Goal: Task Accomplishment & Management: Manage account settings

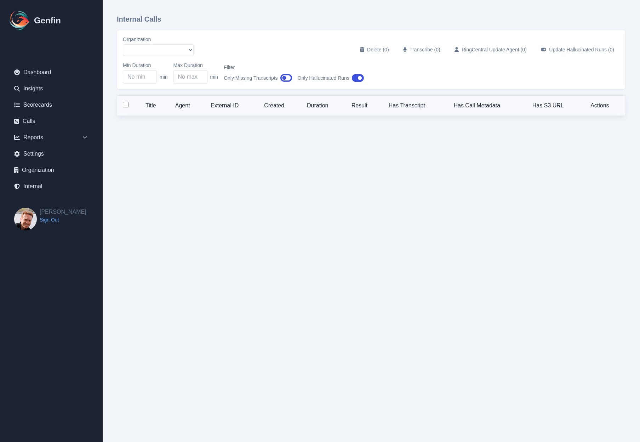
select select "5"
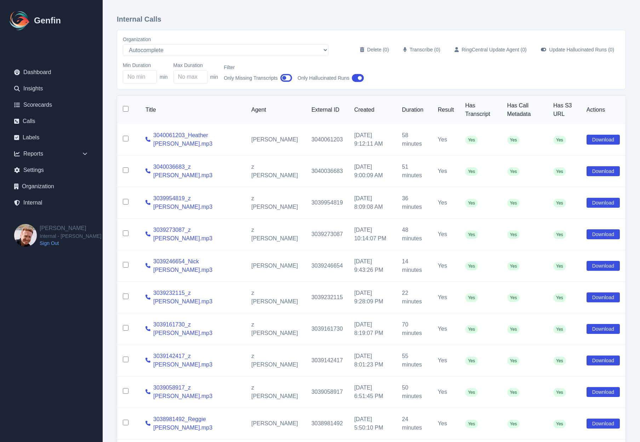
click at [112, 81] on div "Internal Calls Organization AADirect [DOMAIN_NAME] [DOMAIN_NAME] [EMAIL_ADDRESS…" at bounding box center [372, 246] width 538 height 493
click at [125, 108] on input "checkbox" at bounding box center [126, 109] width 6 height 6
checkbox input "true"
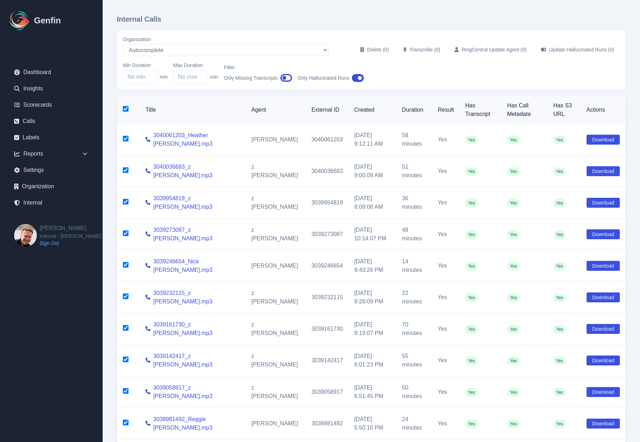
checkbox input "true"
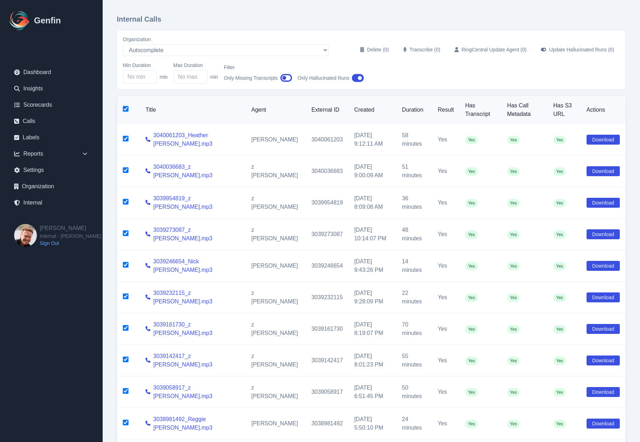
checkbox input "true"
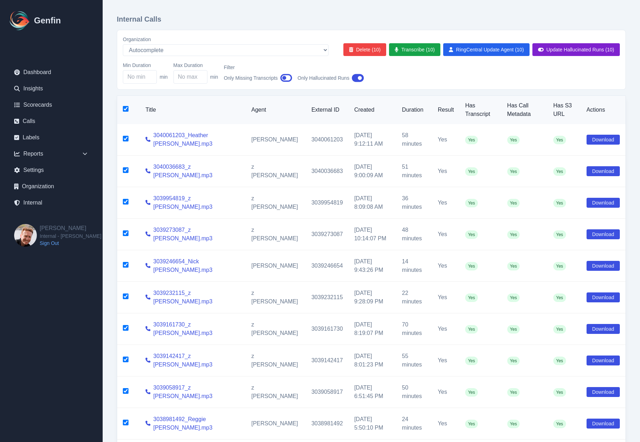
click at [578, 52] on button "Update Hallucinated Runs (10)" at bounding box center [576, 49] width 87 height 13
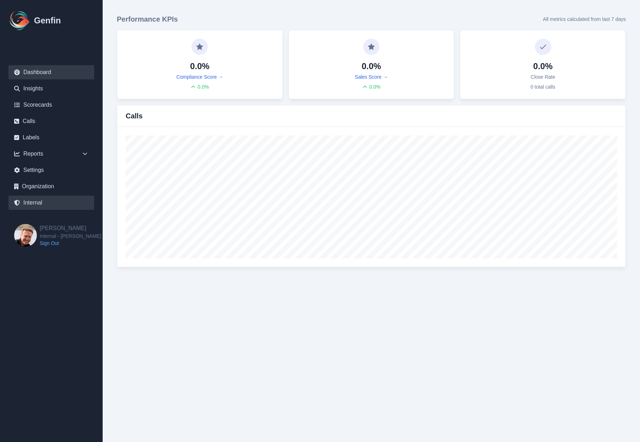
click at [44, 196] on link "Internal" at bounding box center [52, 203] width 86 height 14
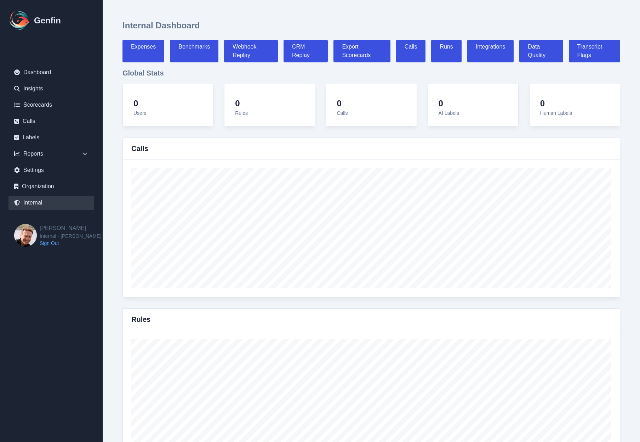
select select "paid"
select select "7"
select select "paid"
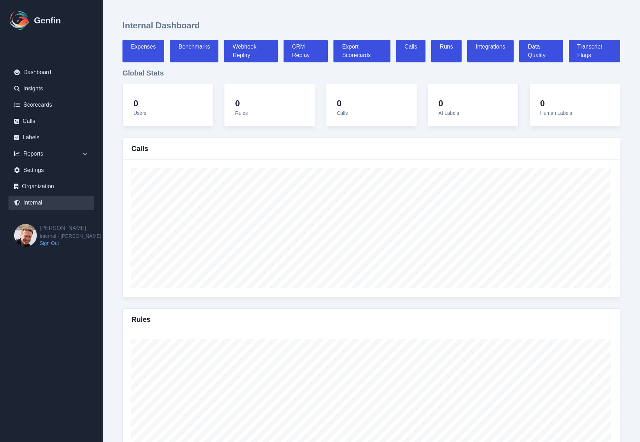
select select "7"
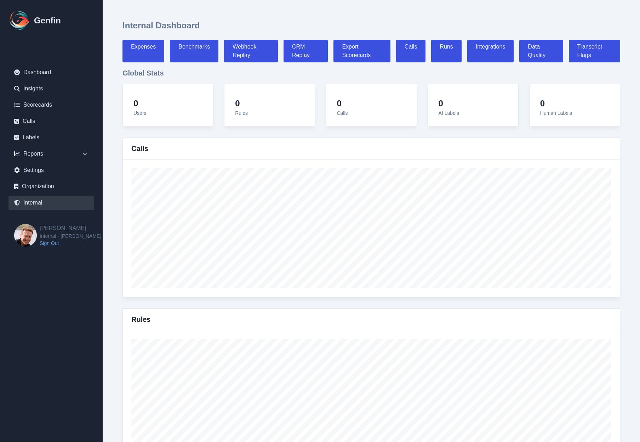
select select "7"
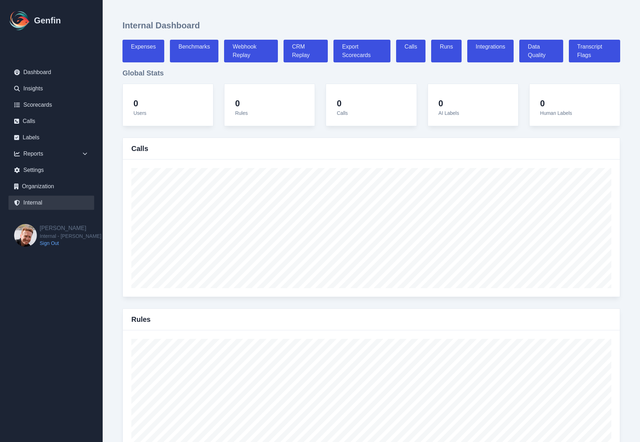
select select "7"
select select "paid"
select select "7"
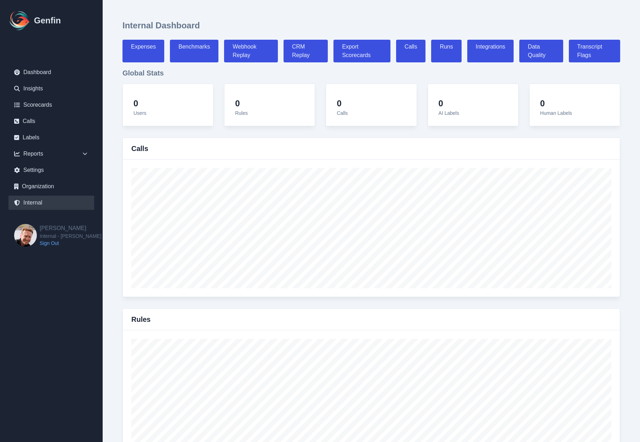
select select "7"
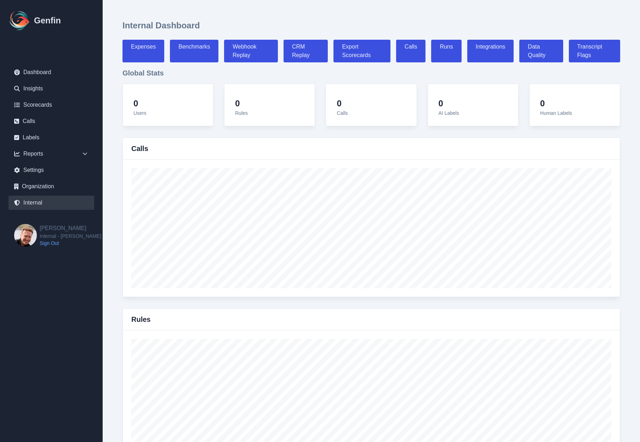
select select "7"
select select "paid"
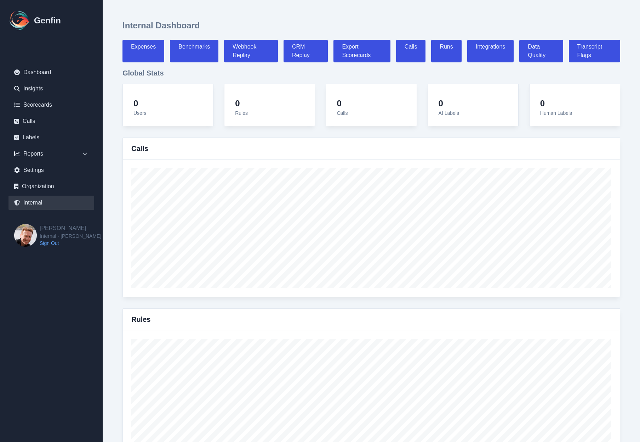
select select "7"
select select "paid"
select select "7"
select select "paid"
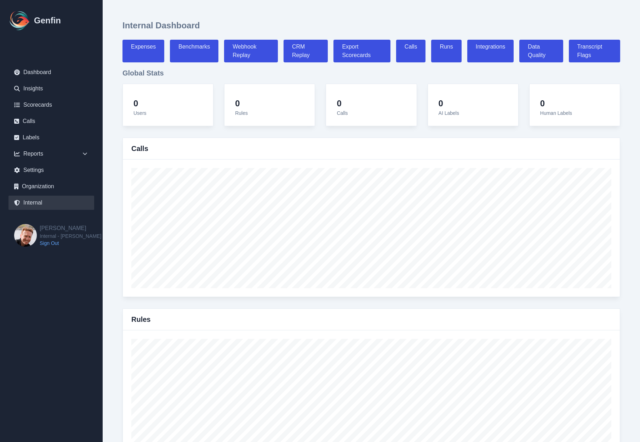
select select "7"
select select "paid"
select select "7"
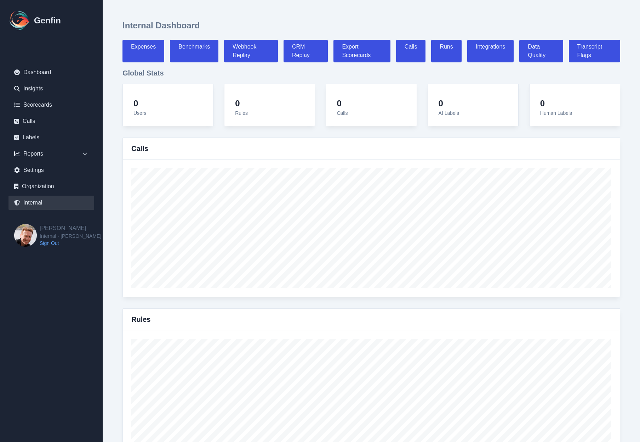
select select "7"
select select "paid"
select select "7"
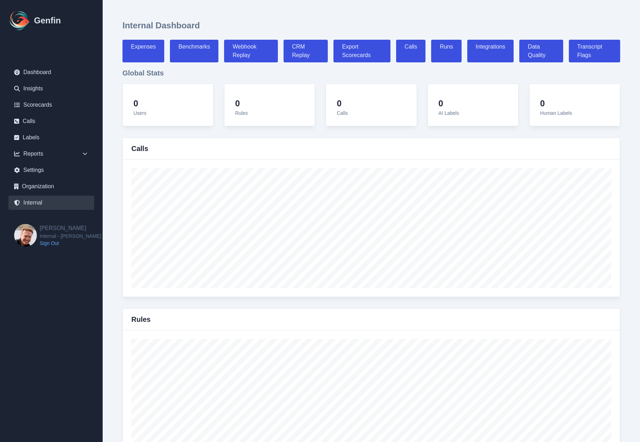
select select "paid"
select select "7"
select select "paid"
select select "7"
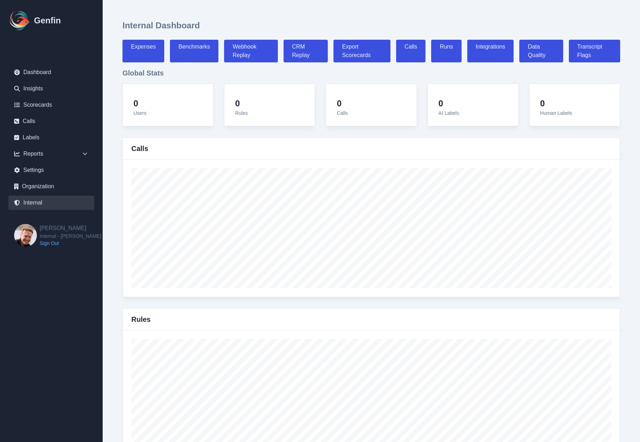
select select "paid"
select select "7"
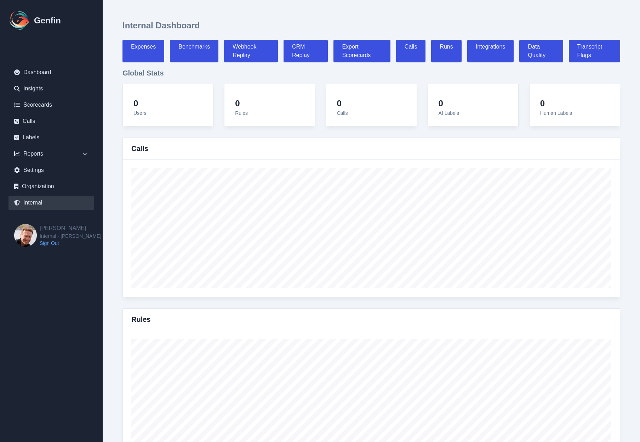
select select "7"
select select "paid"
select select "7"
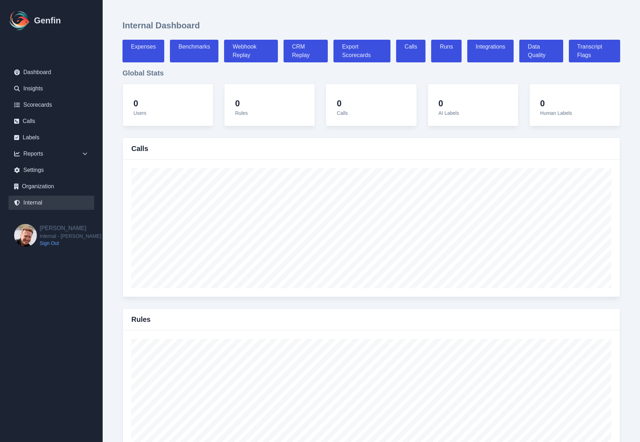
select select "7"
select select "paid"
select select "7"
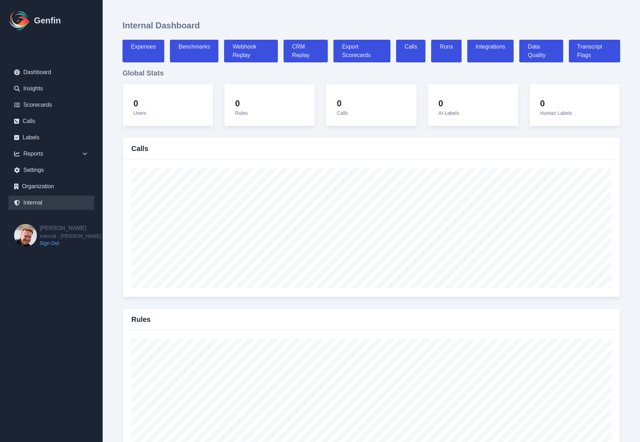
select select "7"
select select "paid"
select select "7"
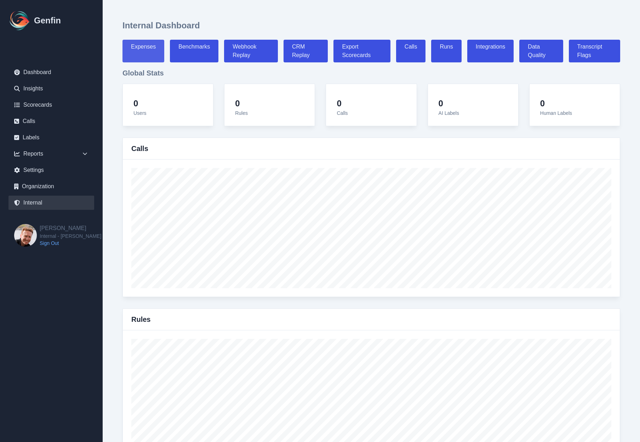
click at [160, 45] on link "Expenses" at bounding box center [144, 51] width 42 height 23
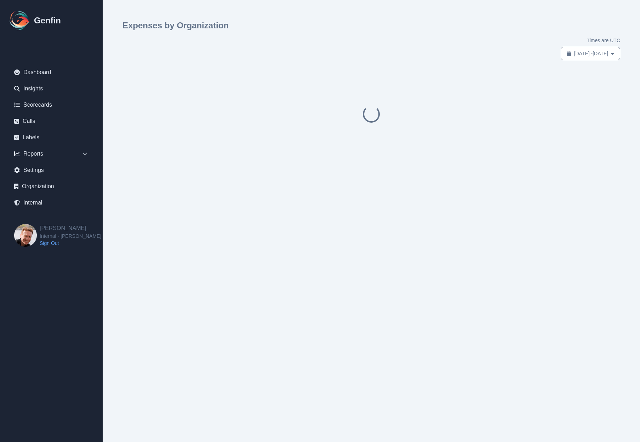
click at [587, 54] on span "Jul 19, 2025 - Aug 18, 2025" at bounding box center [592, 53] width 34 height 7
select select "6"
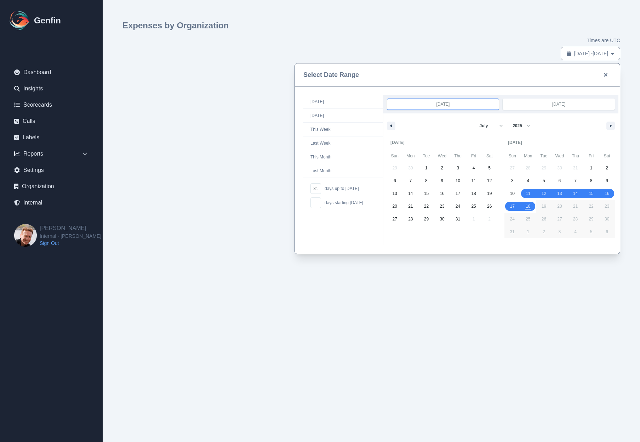
drag, startPoint x: 527, startPoint y: 191, endPoint x: 529, endPoint y: 207, distance: 16.7
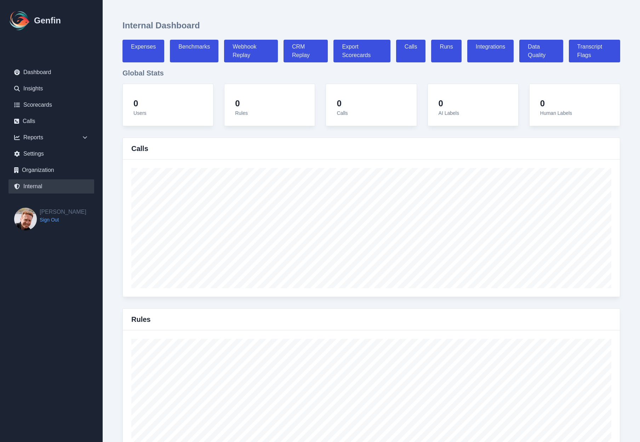
select select "paid"
select select "7"
select select "paid"
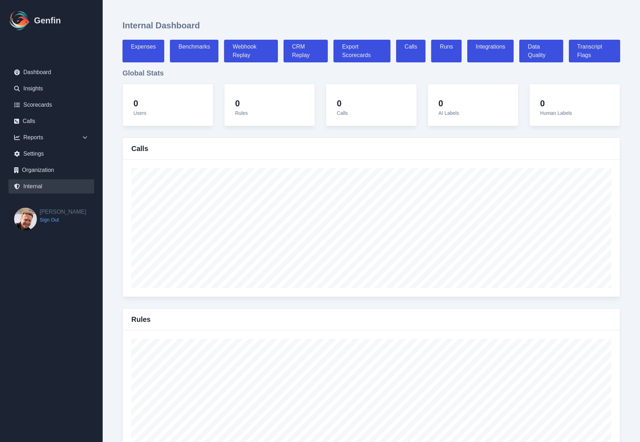
select select "7"
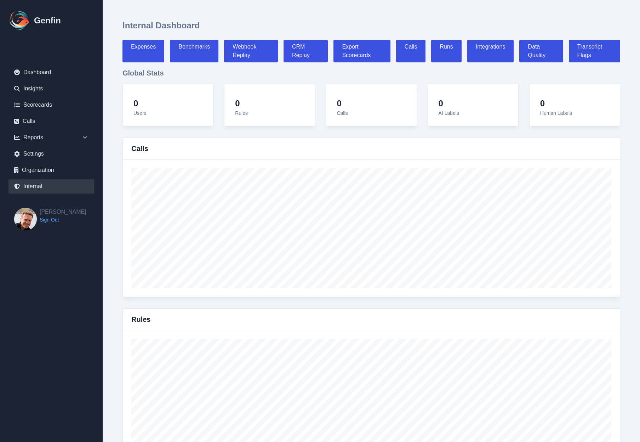
select select "7"
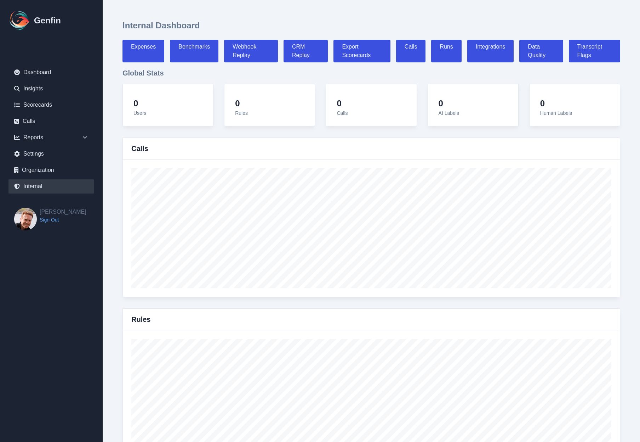
select select "7"
select select "paid"
select select "7"
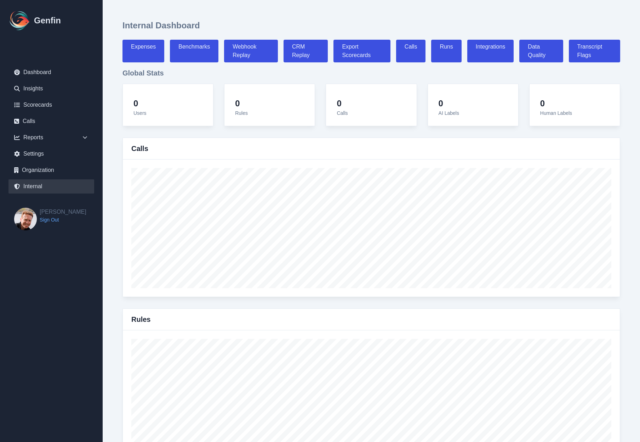
select select "7"
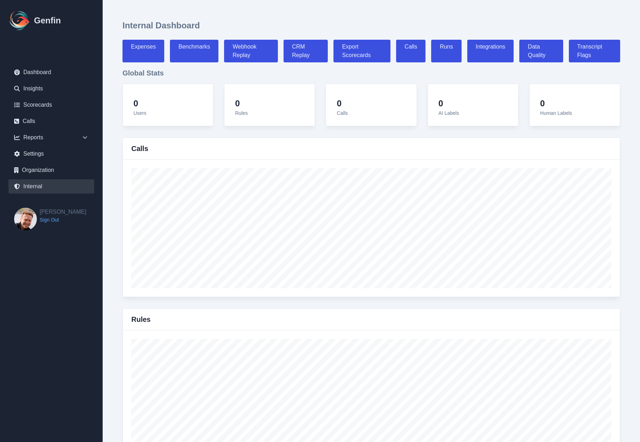
select select "7"
select select "paid"
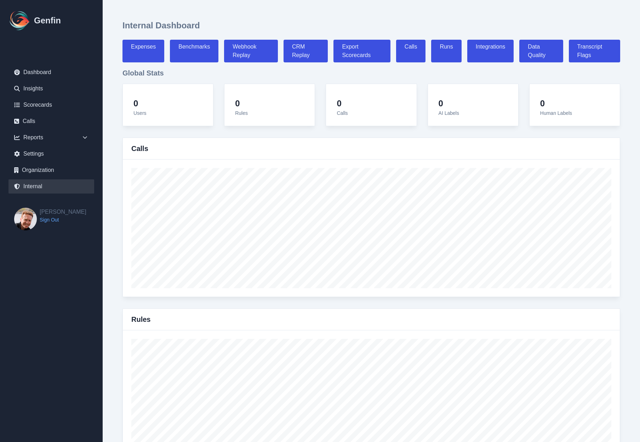
select select "7"
select select "paid"
select select "7"
select select "paid"
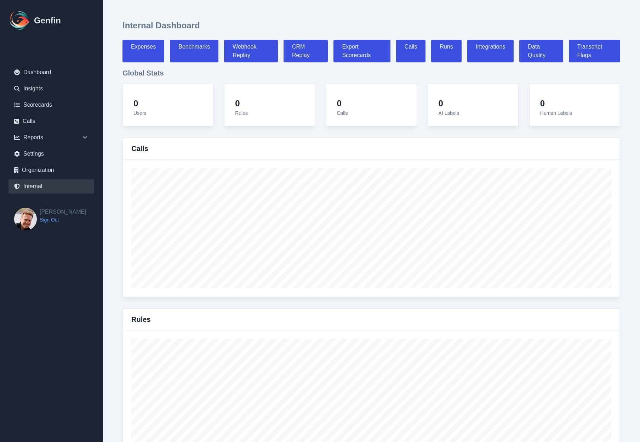
select select "7"
select select "paid"
select select "7"
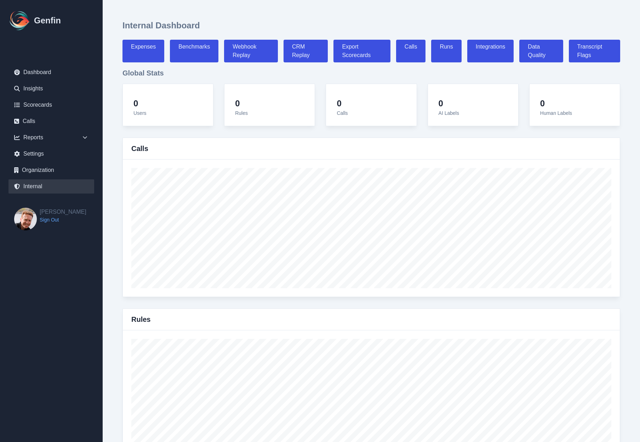
select select "7"
select select "paid"
select select "7"
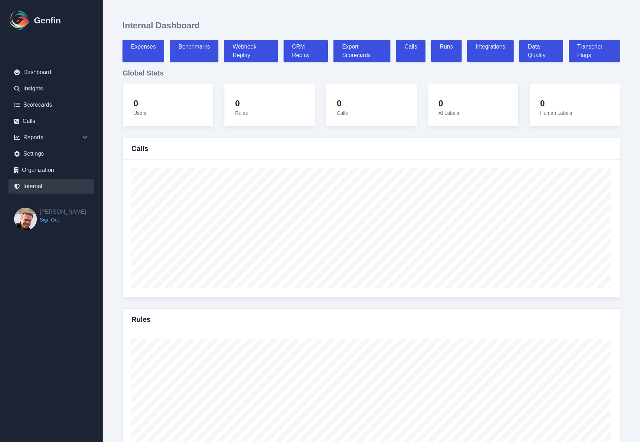
select select "paid"
select select "7"
select select "paid"
select select "7"
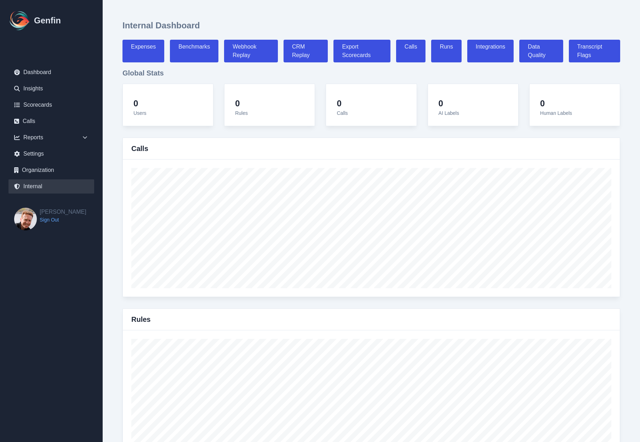
select select "paid"
select select "7"
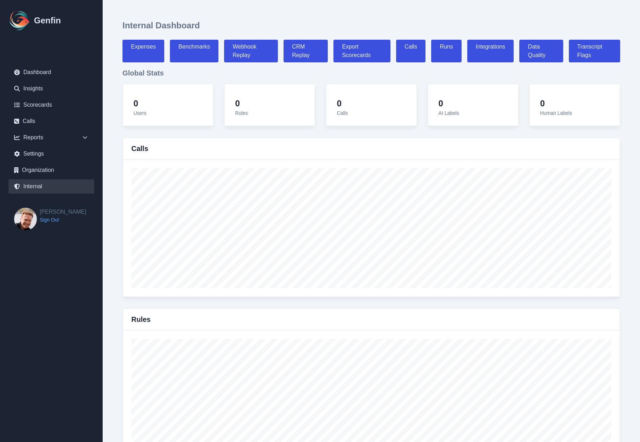
select select "7"
select select "paid"
select select "7"
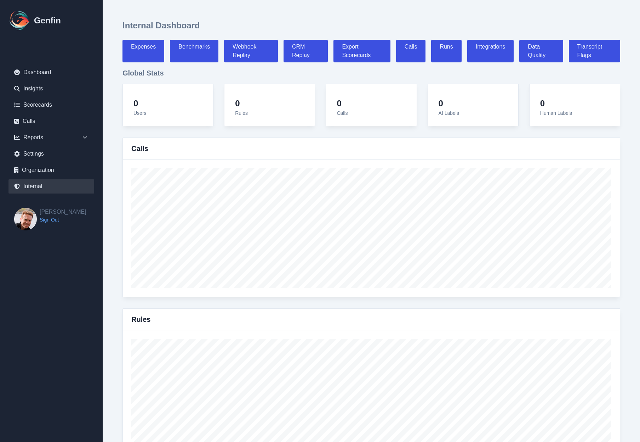
select select "7"
select select "paid"
select select "7"
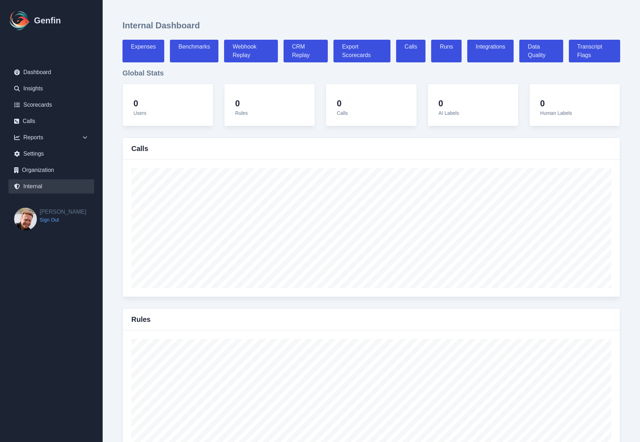
select select "7"
select select "paid"
select select "7"
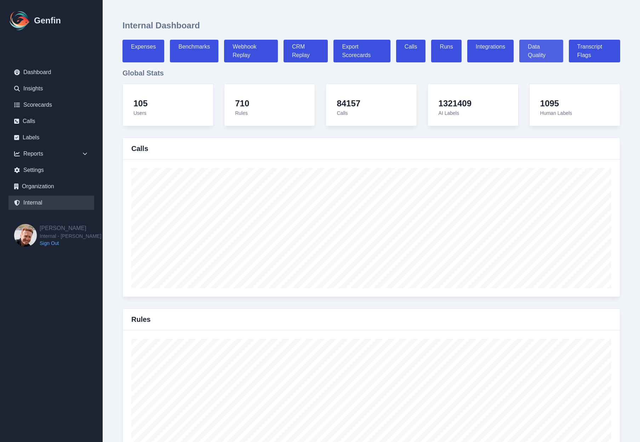
click at [538, 46] on link "Data Quality" at bounding box center [542, 51] width 44 height 23
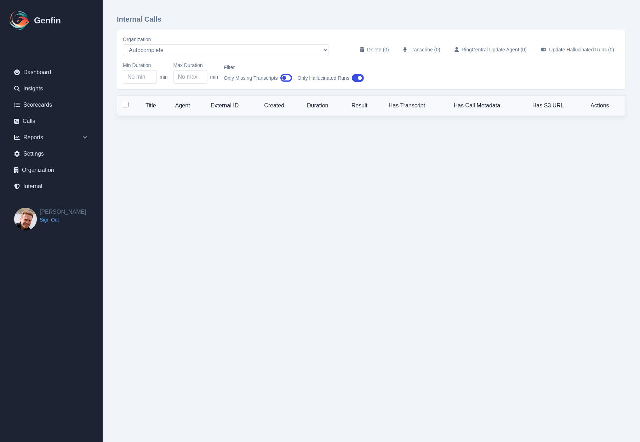
select select "5"
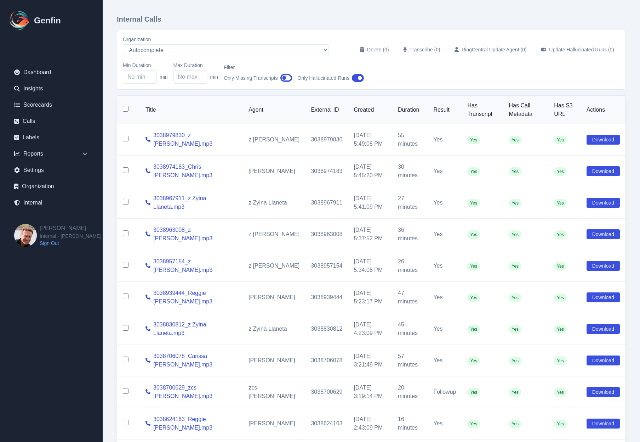
click at [125, 139] on input "checkbox" at bounding box center [126, 139] width 6 height 6
checkbox input "true"
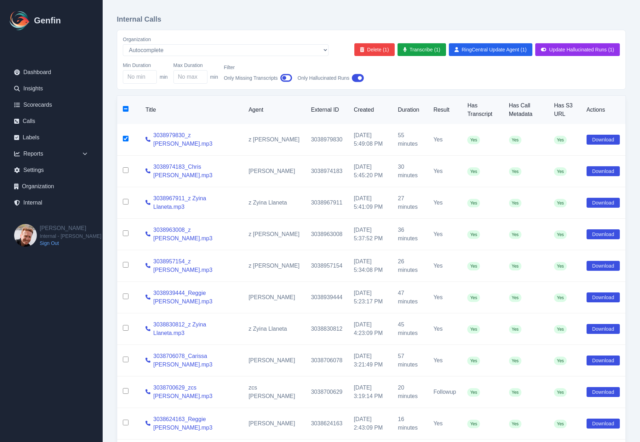
click at [126, 171] on input "checkbox" at bounding box center [126, 170] width 6 height 6
checkbox input "true"
click at [126, 202] on input "checkbox" at bounding box center [126, 202] width 6 height 6
checkbox input "true"
click at [126, 235] on input "checkbox" at bounding box center [126, 233] width 6 height 6
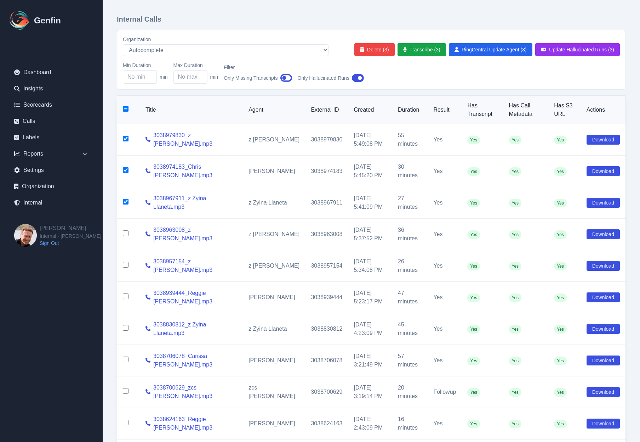
checkbox input "true"
click at [127, 265] on input "checkbox" at bounding box center [126, 265] width 6 height 6
checkbox input "true"
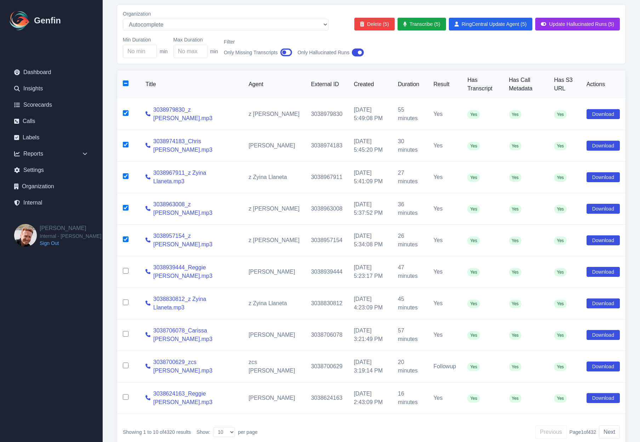
scroll to position [11, 0]
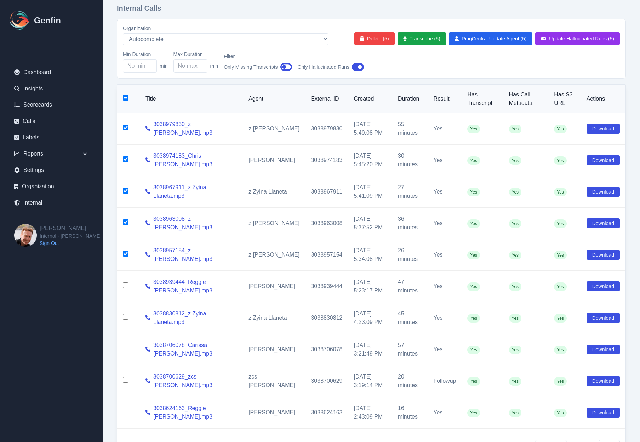
click at [269, 34] on div "Organization AADirect Aainsco.com Aainsco.com alec+america@system2.fitness alec…" at bounding box center [371, 35] width 497 height 20
click at [197, 94] on th "Title" at bounding box center [191, 99] width 103 height 28
click at [124, 101] on th at bounding box center [128, 99] width 23 height 28
click at [126, 100] on input "checkbox" at bounding box center [126, 98] width 6 height 6
checkbox input "true"
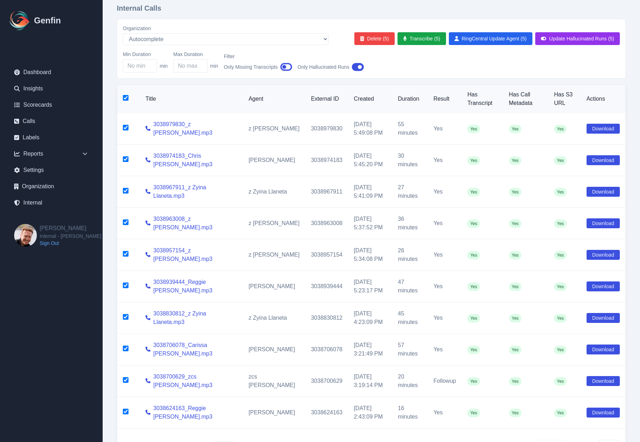
checkbox input "true"
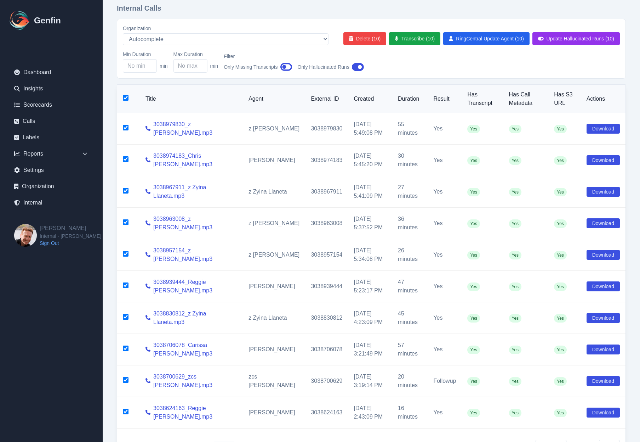
click at [286, 67] on icon "button" at bounding box center [287, 67] width 12 height 8
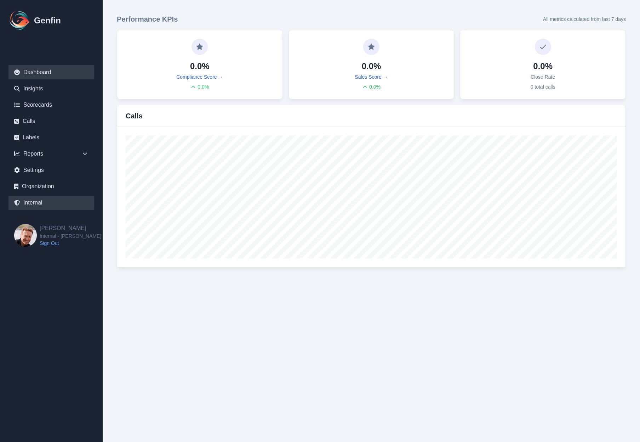
click at [38, 201] on link "Internal" at bounding box center [52, 203] width 86 height 14
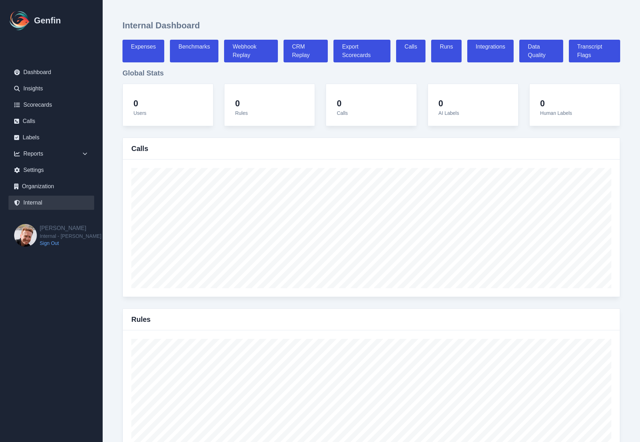
select select "paid"
select select "7"
select select "paid"
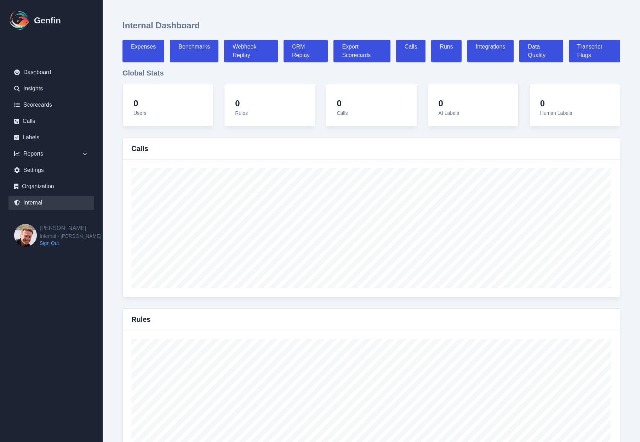
select select "7"
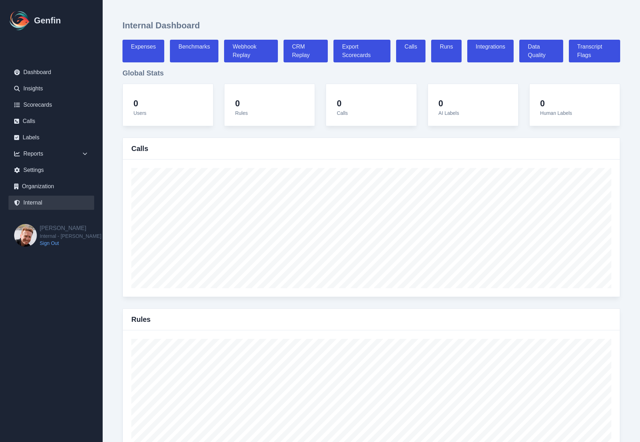
select select "7"
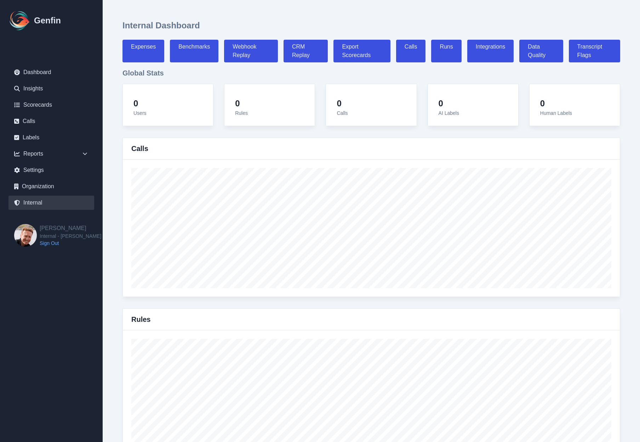
select select "7"
select select "paid"
select select "7"
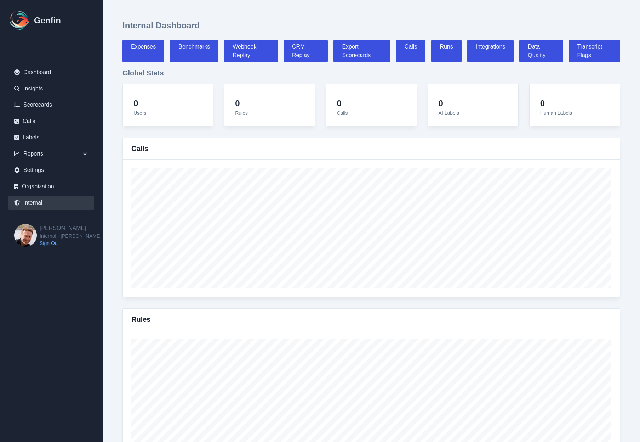
select select "7"
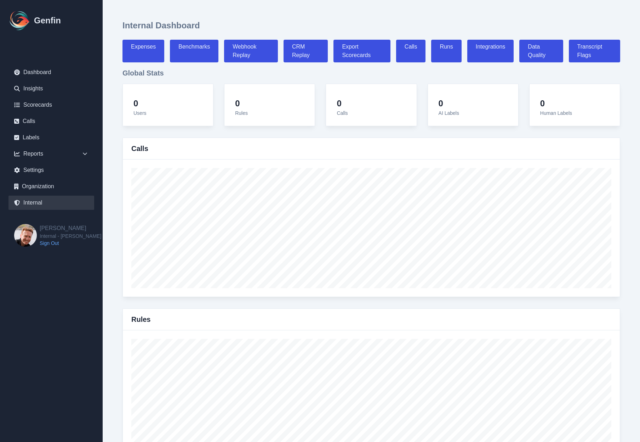
select select "7"
select select "paid"
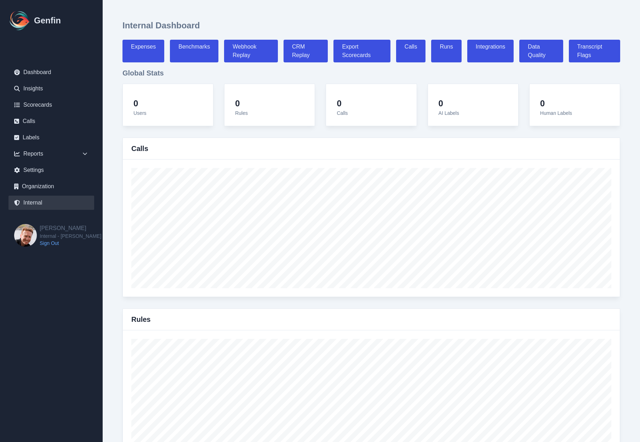
select select "7"
select select "paid"
select select "7"
select select "paid"
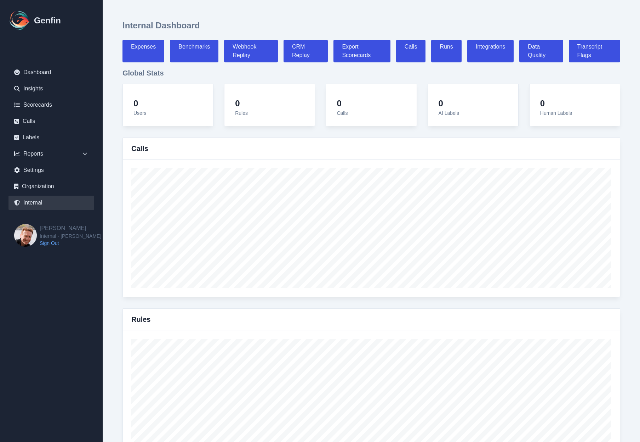
select select "7"
select select "paid"
select select "7"
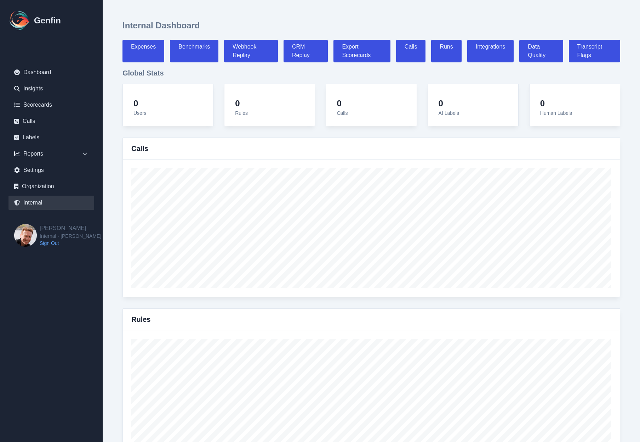
select select "7"
select select "paid"
select select "7"
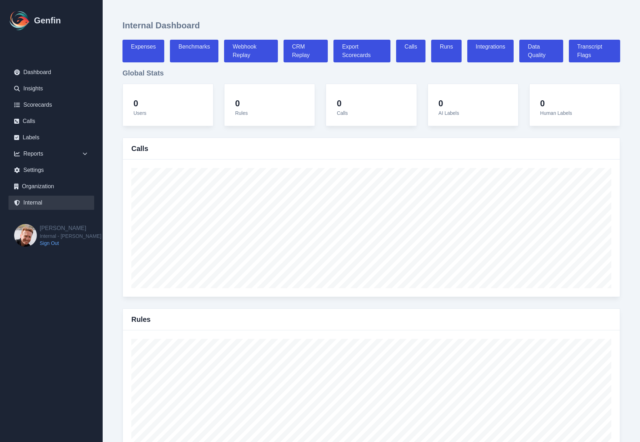
select select "paid"
select select "7"
select select "paid"
select select "7"
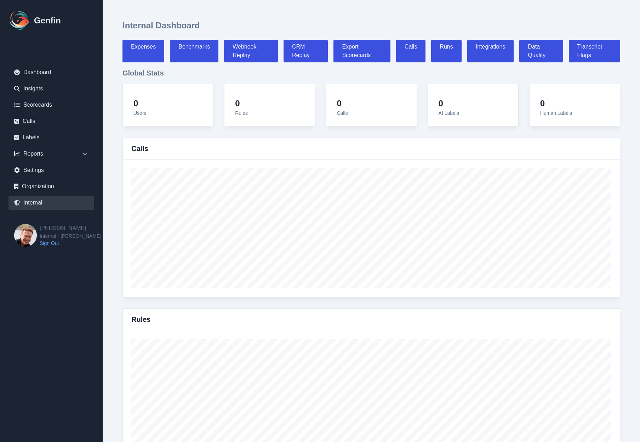
select select "paid"
select select "7"
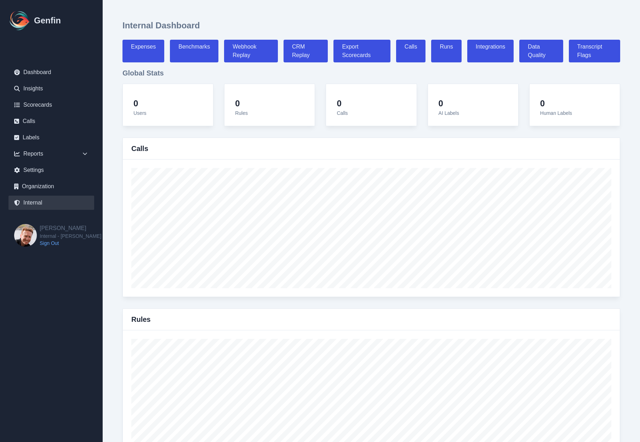
select select "7"
select select "paid"
select select "7"
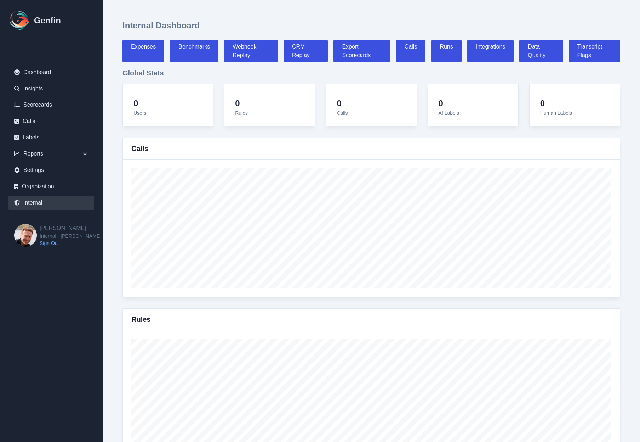
select select "7"
select select "paid"
select select "7"
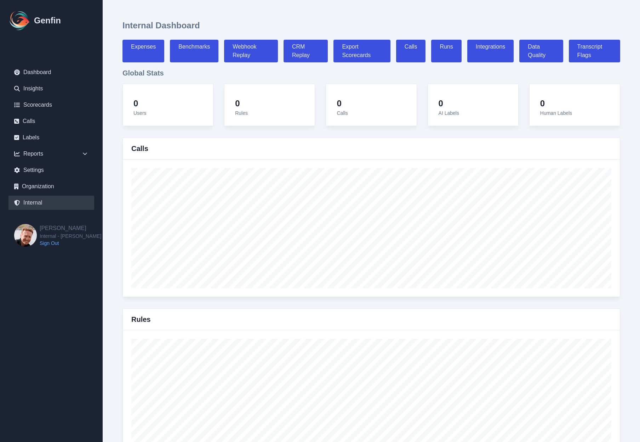
select select "7"
select select "paid"
select select "7"
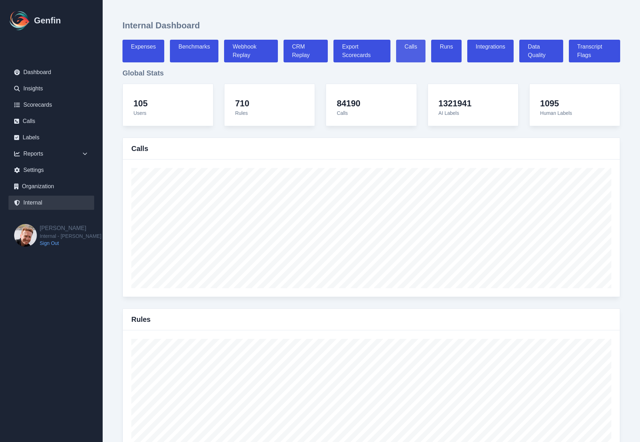
click at [413, 43] on link "Calls" at bounding box center [411, 51] width 30 height 23
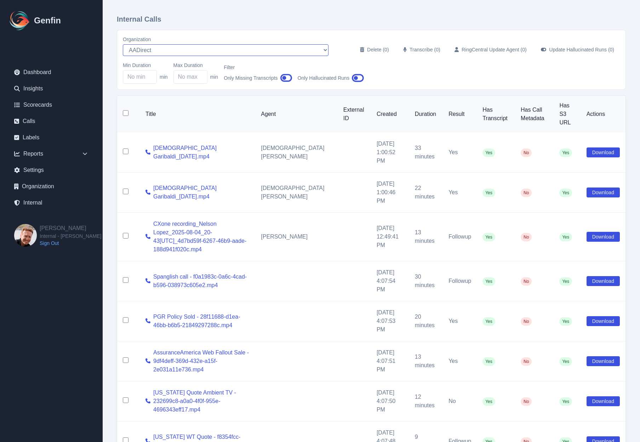
click at [149, 47] on select "AADirect Aainsco.com Aainsco.com alec+america@system2.fitness alec+emily@system…" at bounding box center [226, 50] width 206 height 12
click at [123, 44] on select "AADirect Aainsco.com Aainsco.com alec+america@system2.fitness alec+emily@system…" at bounding box center [226, 50] width 206 height 12
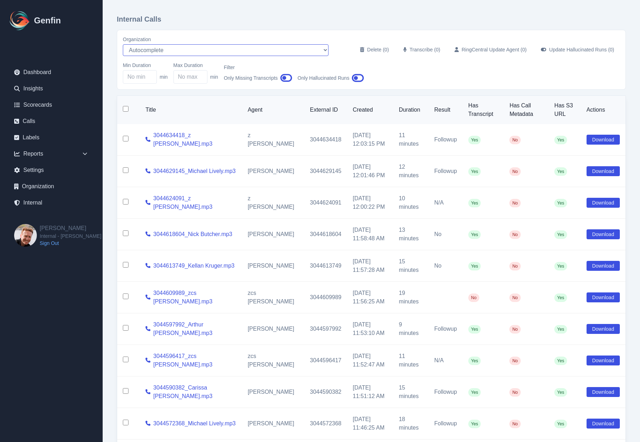
click at [153, 52] on select "AADirect Aainsco.com Aainsco.com alec+america@system2.fitness alec+emily@system…" at bounding box center [226, 50] width 206 height 12
click at [123, 44] on select "AADirect Aainsco.com Aainsco.com alec+america@system2.fitness alec+emily@system…" at bounding box center [226, 50] width 206 height 12
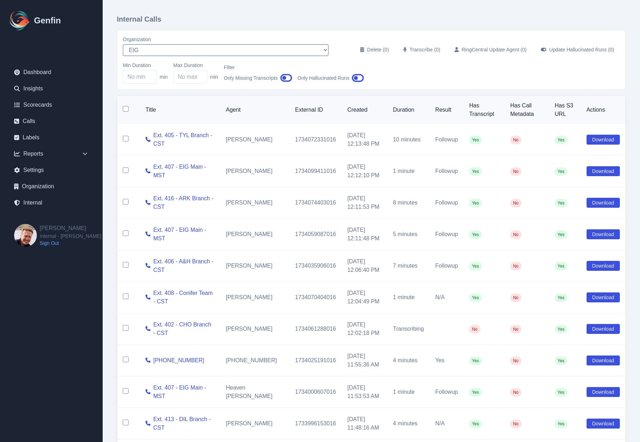
click at [171, 53] on select "AADirect Aainsco.com Aainsco.com alec+america@system2.fitness alec+emily@system…" at bounding box center [226, 50] width 206 height 12
select select "10"
click at [123, 44] on select "AADirect Aainsco.com Aainsco.com alec+america@system2.fitness alec+emily@system…" at bounding box center [226, 50] width 206 height 12
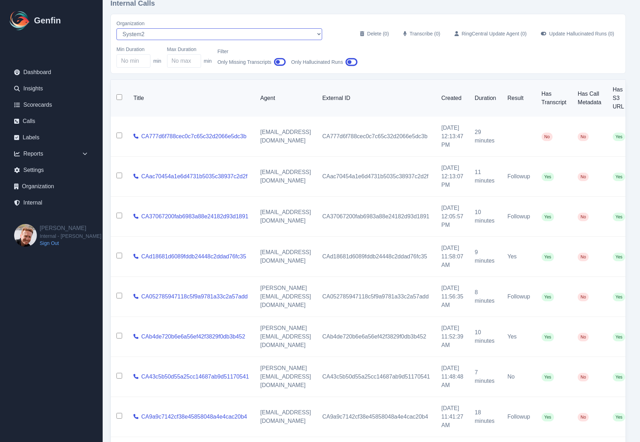
scroll to position [0, 6]
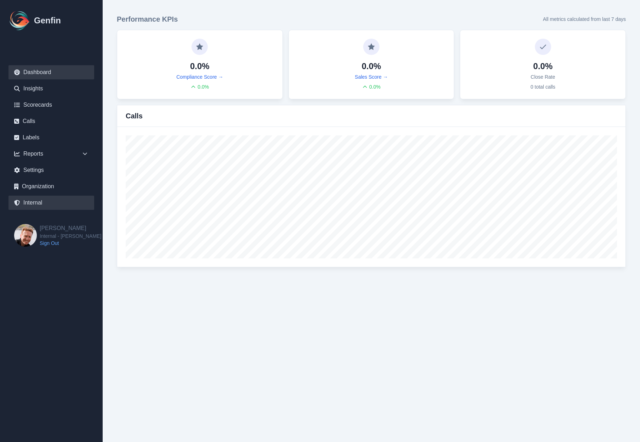
click at [45, 207] on link "Internal" at bounding box center [52, 203] width 86 height 14
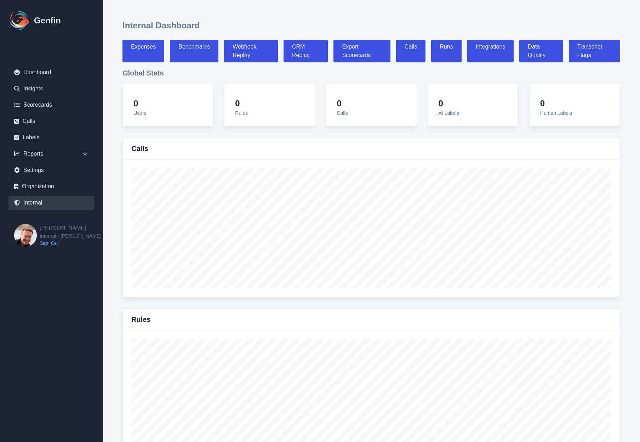
select select "paid"
select select "7"
select select "paid"
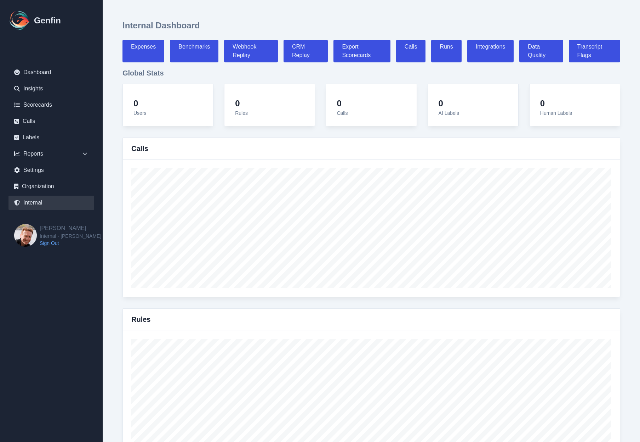
select select "7"
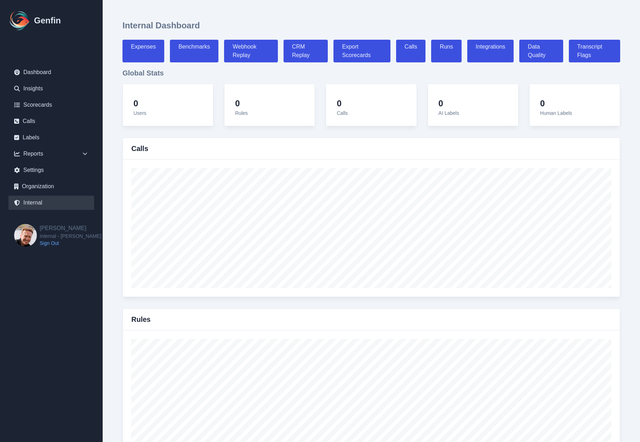
select select "7"
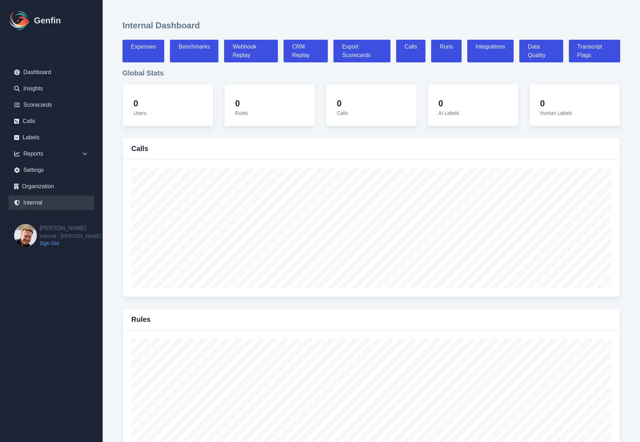
select select "7"
select select "paid"
select select "7"
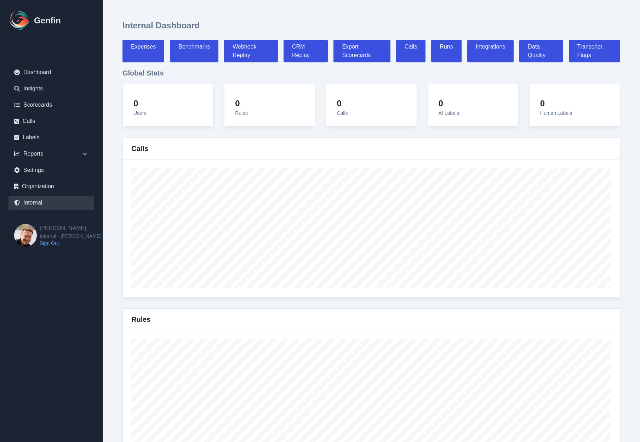
select select "7"
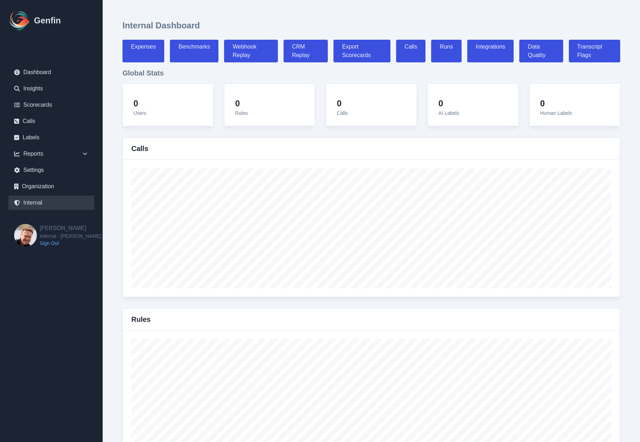
select select "7"
select select "paid"
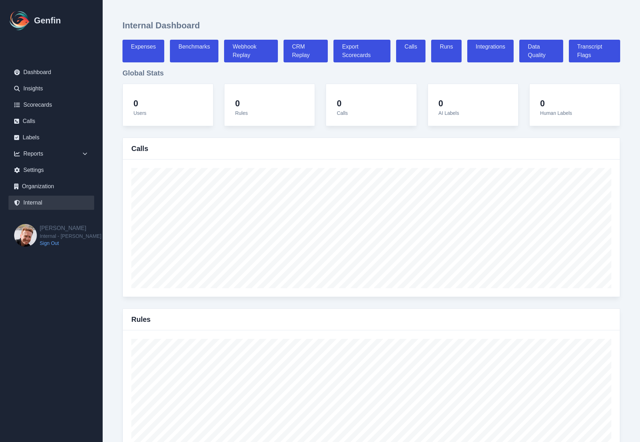
select select "7"
select select "paid"
select select "7"
select select "paid"
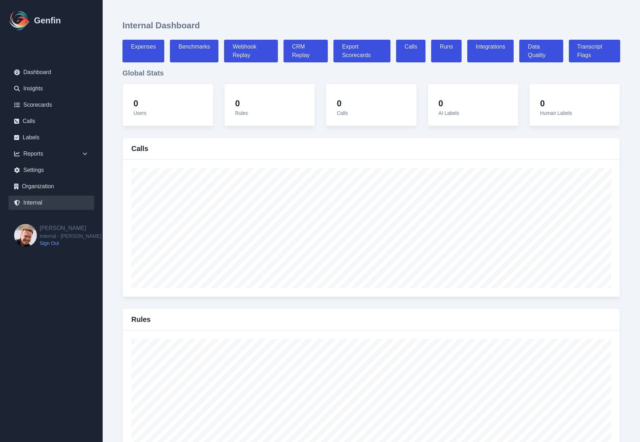
select select "7"
select select "paid"
select select "7"
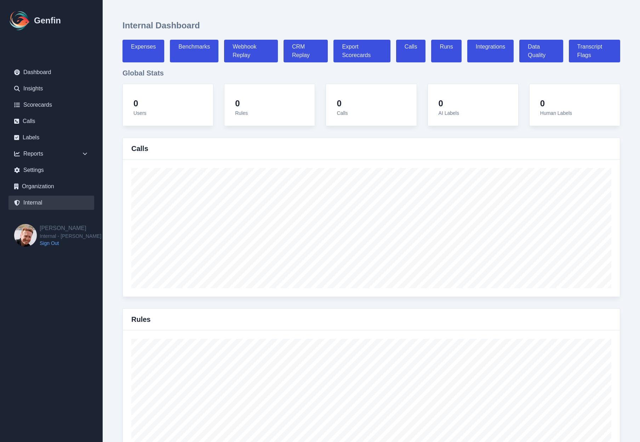
select select "7"
select select "paid"
select select "7"
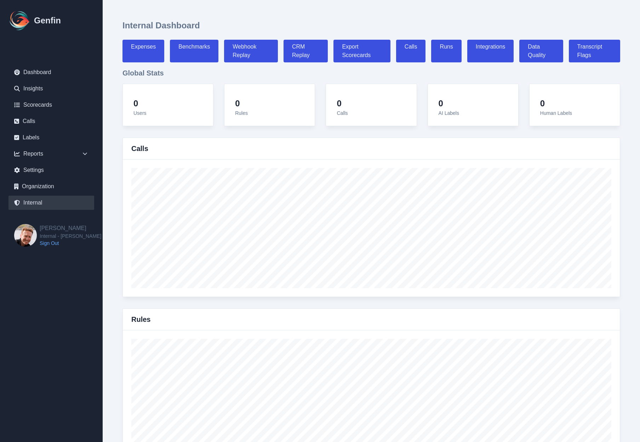
select select "paid"
select select "7"
select select "paid"
select select "7"
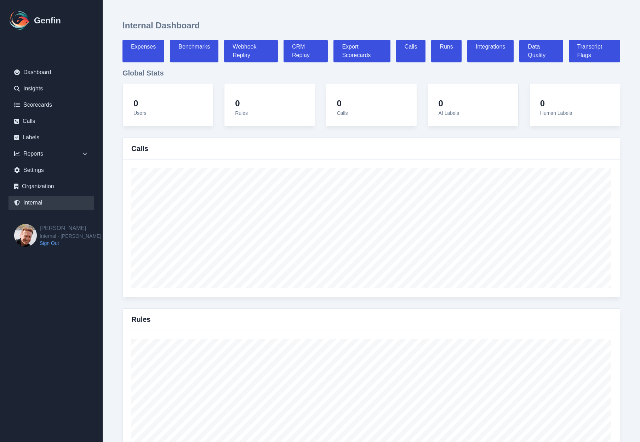
select select "paid"
select select "7"
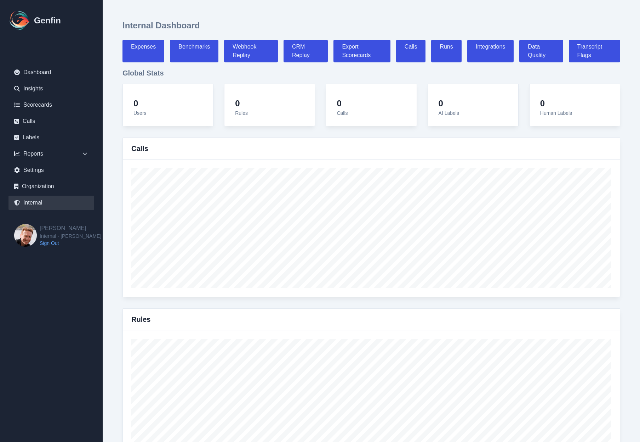
select select "7"
select select "paid"
select select "7"
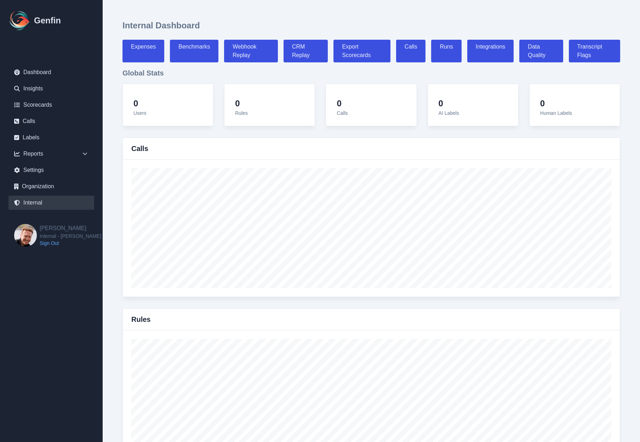
select select "7"
select select "paid"
select select "7"
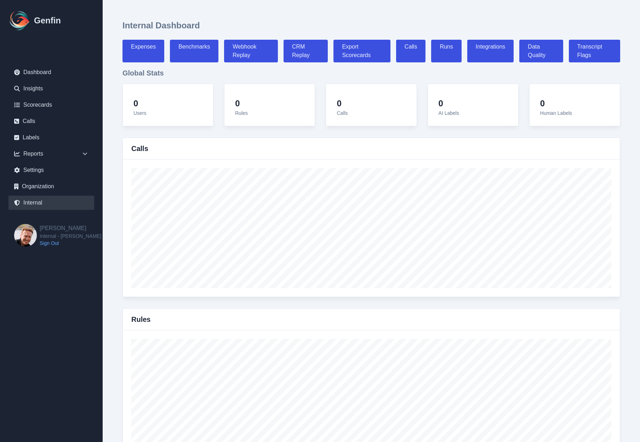
select select "7"
select select "paid"
select select "7"
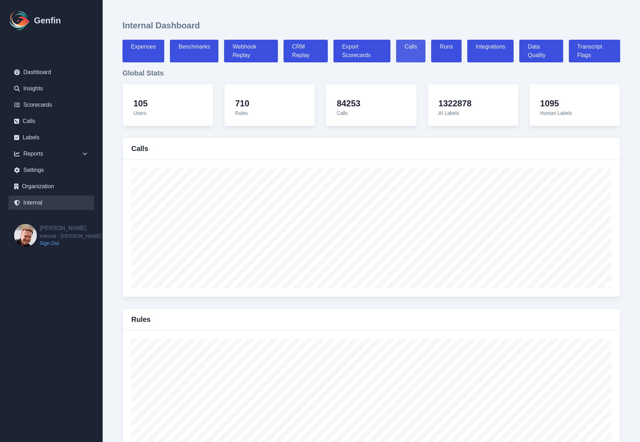
click at [417, 52] on link "Calls" at bounding box center [411, 51] width 30 height 23
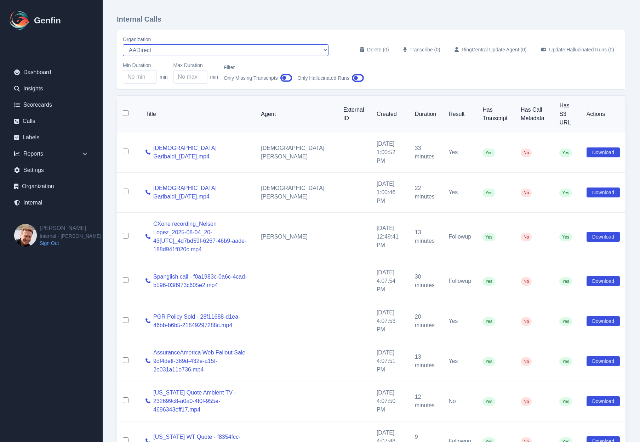
click at [139, 53] on select "AADirect Aainsco.com Aainsco.com alec+america@system2.fitness alec+emily@system…" at bounding box center [226, 50] width 206 height 12
select select "5"
click at [123, 44] on select "AADirect Aainsco.com Aainsco.com alec+america@system2.fitness alec+emily@system…" at bounding box center [226, 50] width 206 height 12
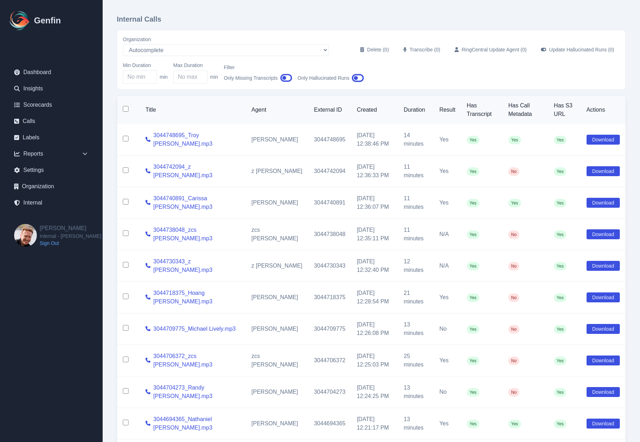
click at [290, 81] on icon "button" at bounding box center [287, 78] width 12 height 11
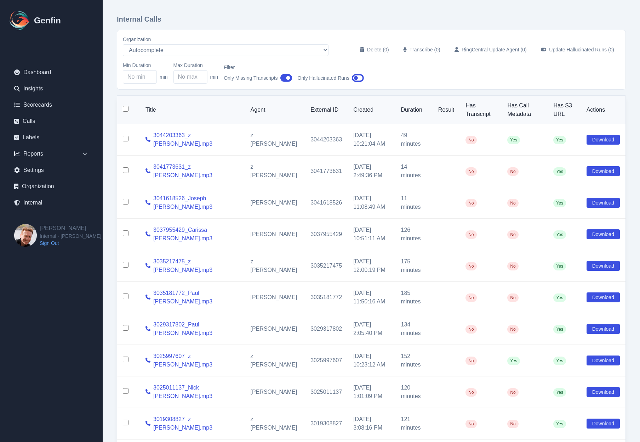
click at [358, 79] on icon "button" at bounding box center [358, 78] width 12 height 11
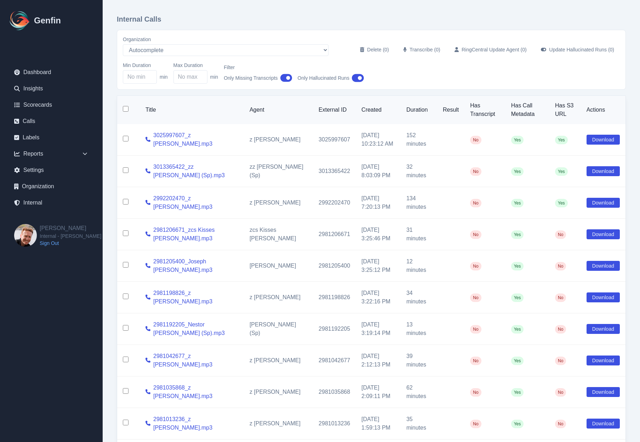
scroll to position [52, 0]
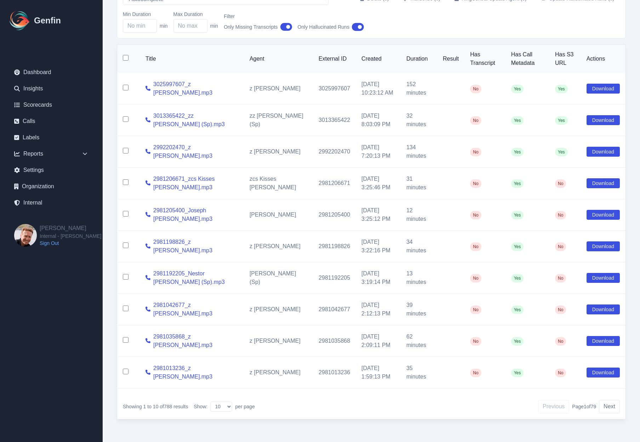
click at [125, 119] on input "checkbox" at bounding box center [126, 119] width 6 height 6
checkbox input "true"
click at [124, 182] on input "checkbox" at bounding box center [126, 182] width 6 height 6
checkbox input "true"
click at [125, 216] on input "checkbox" at bounding box center [126, 214] width 6 height 6
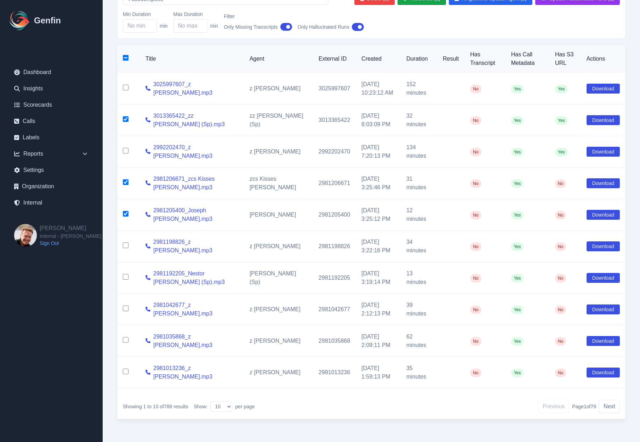
checkbox input "true"
click at [125, 246] on input "checkbox" at bounding box center [126, 245] width 6 height 6
checkbox input "true"
click at [125, 277] on input "checkbox" at bounding box center [126, 277] width 6 height 6
checkbox input "true"
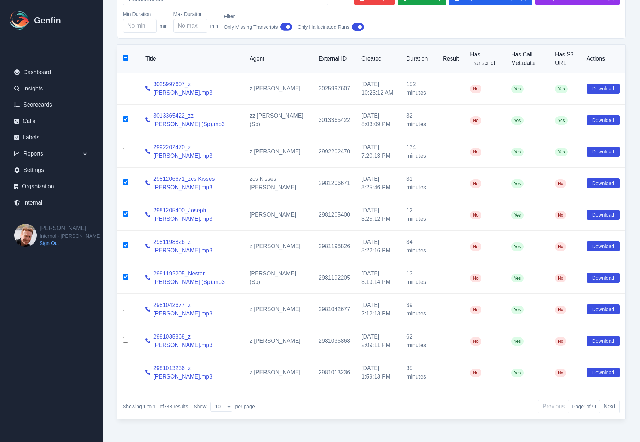
click at [126, 311] on td at bounding box center [128, 310] width 23 height 32
click at [127, 310] on input "checkbox" at bounding box center [126, 308] width 6 height 6
checkbox input "true"
click at [126, 340] on input "checkbox" at bounding box center [126, 340] width 6 height 6
checkbox input "true"
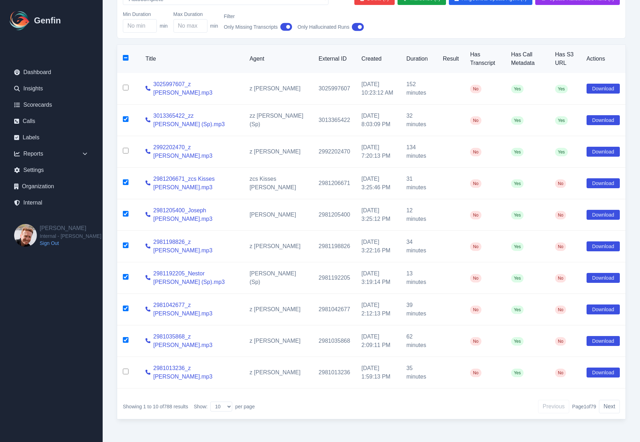
click at [125, 369] on input "checkbox" at bounding box center [126, 371] width 6 height 6
checkbox input "true"
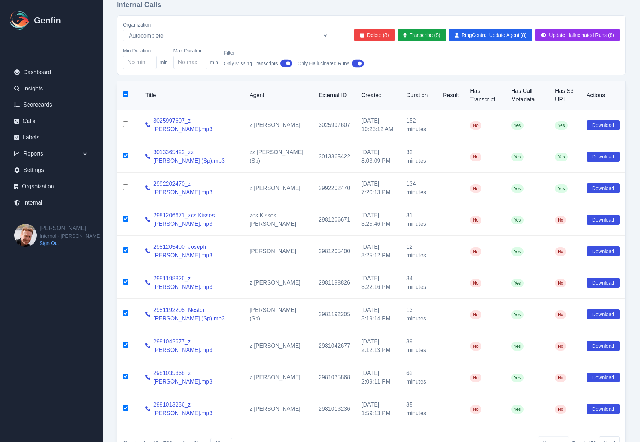
scroll to position [5, 0]
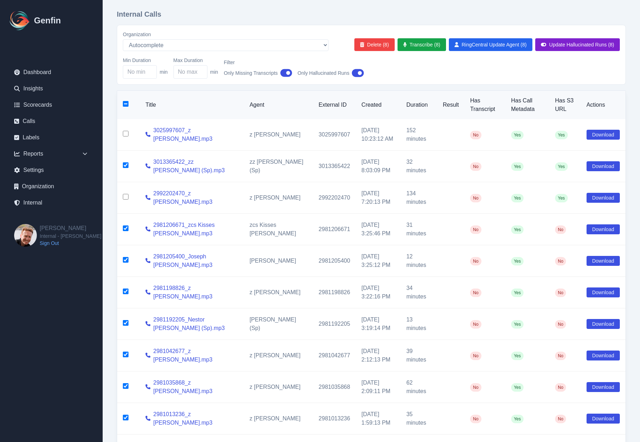
click at [559, 46] on button "Update Hallucinated Runs (8)" at bounding box center [578, 44] width 85 height 13
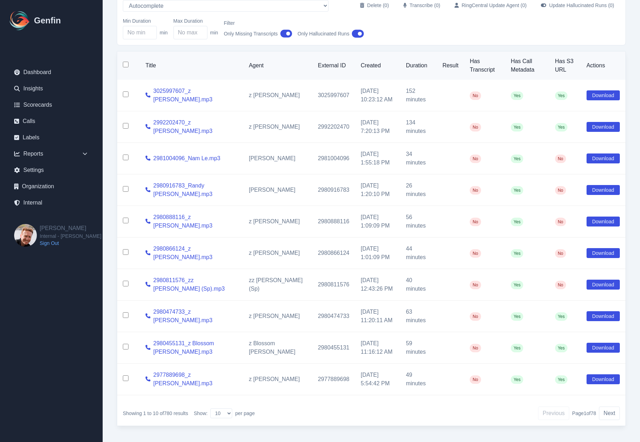
scroll to position [52, 0]
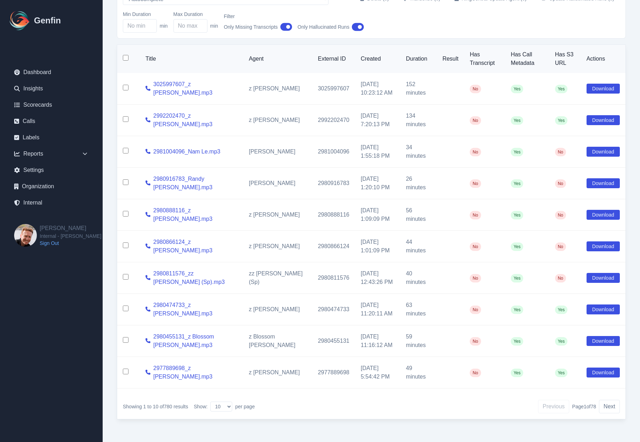
click at [125, 150] on input "checkbox" at bounding box center [126, 151] width 6 height 6
checkbox input "true"
click at [126, 182] on input "checkbox" at bounding box center [126, 182] width 6 height 6
checkbox input "true"
click at [125, 213] on input "checkbox" at bounding box center [126, 214] width 6 height 6
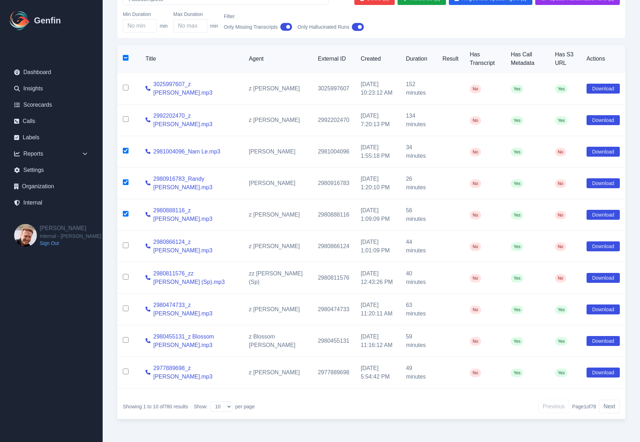
checkbox input "true"
click at [125, 245] on input "checkbox" at bounding box center [126, 245] width 6 height 6
checkbox input "false"
click at [124, 214] on input "checkbox" at bounding box center [126, 214] width 6 height 6
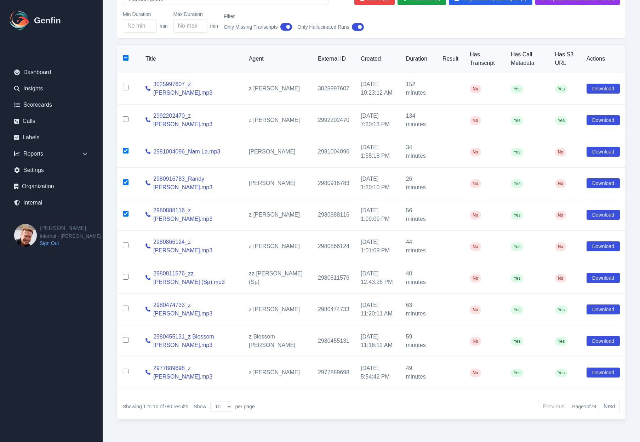
checkbox input "false"
click at [127, 180] on input "checkbox" at bounding box center [126, 182] width 6 height 6
checkbox input "false"
click at [124, 148] on input "checkbox" at bounding box center [126, 151] width 6 height 6
click at [108, 196] on div "Internal Calls Organization AADirect Aainsco.com Aainsco.com alec+america@syste…" at bounding box center [372, 195] width 538 height 493
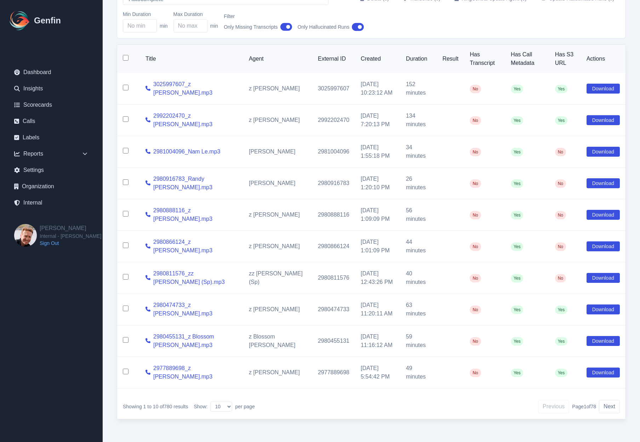
click at [126, 150] on input "checkbox" at bounding box center [126, 151] width 6 height 6
checkbox input "true"
click at [312, 151] on td "2981004096" at bounding box center [333, 152] width 43 height 32
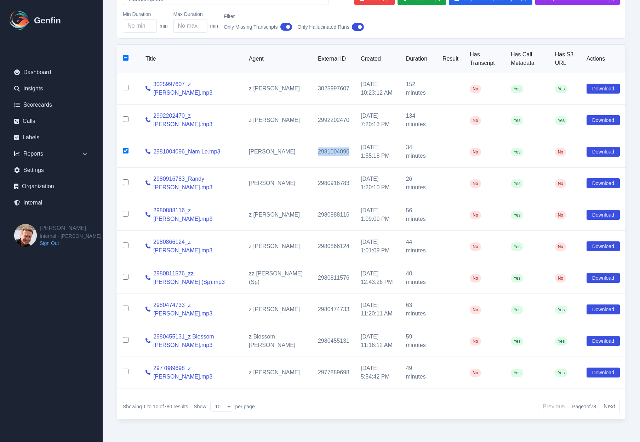
click at [312, 151] on td "2981004096" at bounding box center [333, 152] width 43 height 32
copy td "2981004096"
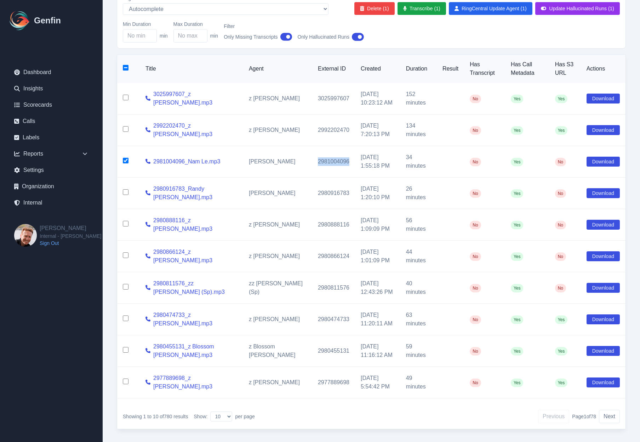
scroll to position [37, 0]
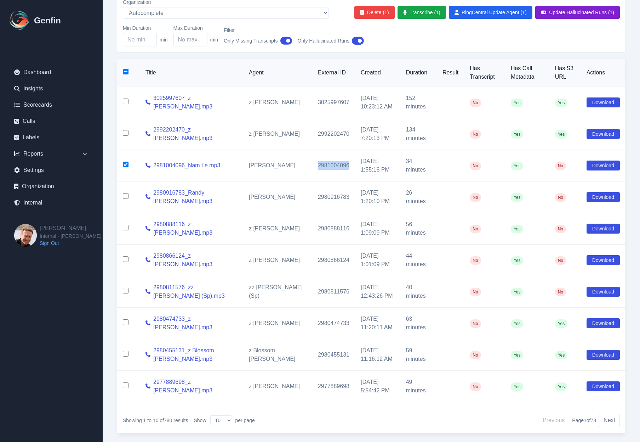
click at [547, 13] on button "Update Hallucinated Runs (1)" at bounding box center [578, 12] width 85 height 13
click at [355, 138] on td "7/26/2025, 7:20:13 PM" at bounding box center [377, 134] width 45 height 32
drag, startPoint x: 342, startPoint y: 160, endPoint x: 375, endPoint y: 171, distance: 34.6
click at [375, 171] on td "[DATE] 1:55:18 PM" at bounding box center [377, 166] width 45 height 32
copy td "[DATE] 1:55:18 PM"
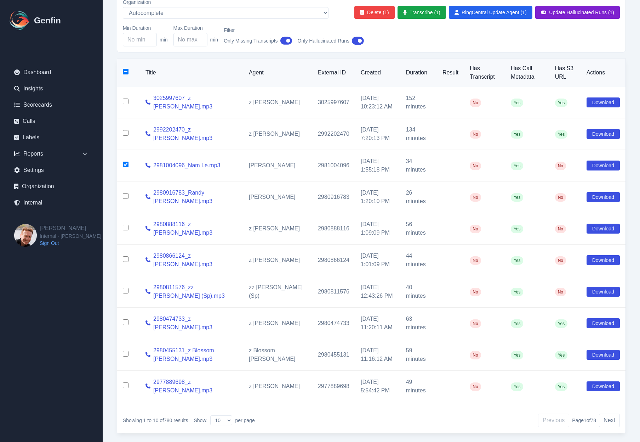
click at [570, 14] on button "Update Hallucinated Runs (1)" at bounding box center [578, 12] width 85 height 13
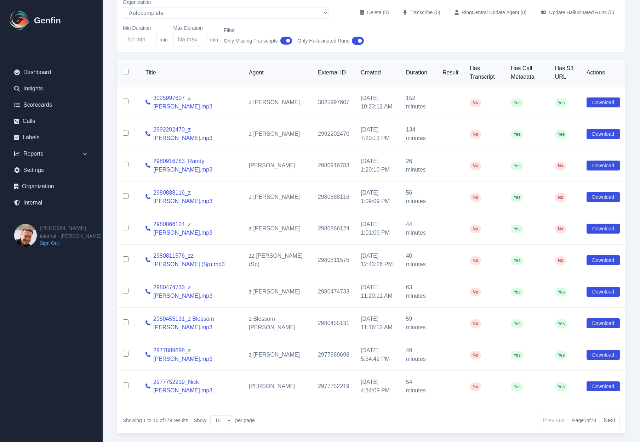
click at [125, 164] on input "checkbox" at bounding box center [126, 165] width 6 height 6
checkbox input "true"
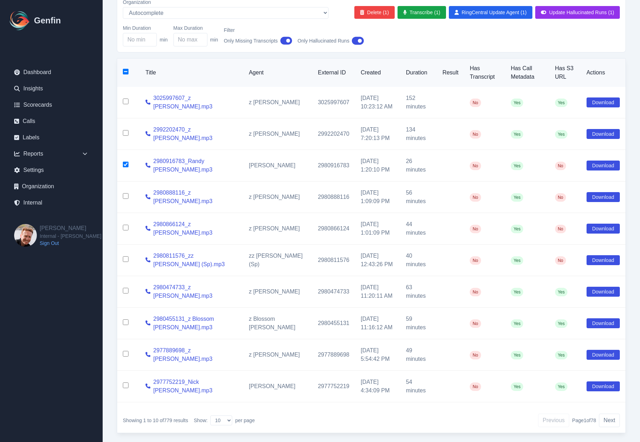
click at [126, 198] on input "checkbox" at bounding box center [126, 196] width 6 height 6
checkbox input "true"
click at [125, 228] on input "checkbox" at bounding box center [126, 228] width 6 height 6
checkbox input "true"
click at [125, 260] on input "checkbox" at bounding box center [126, 259] width 6 height 6
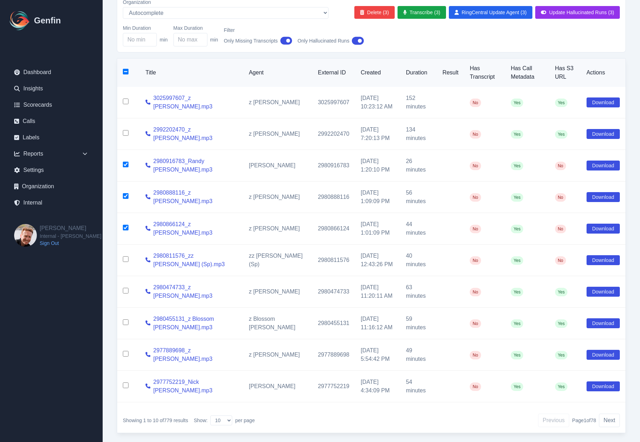
checkbox input "true"
click at [126, 292] on input "checkbox" at bounding box center [126, 291] width 6 height 6
checkbox input "true"
click at [124, 322] on input "checkbox" at bounding box center [126, 322] width 6 height 6
checkbox input "true"
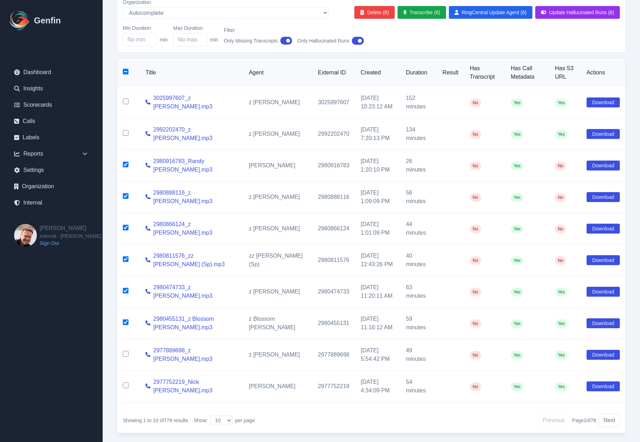
click at [126, 356] on input "checkbox" at bounding box center [126, 354] width 6 height 6
checkbox input "true"
click at [125, 387] on input "checkbox" at bounding box center [126, 385] width 6 height 6
checkbox input "true"
click at [575, 15] on button "Update Hallucinated Runs (8)" at bounding box center [578, 12] width 85 height 13
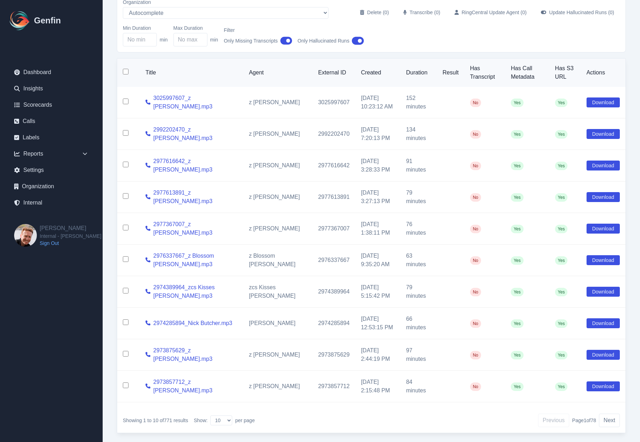
click at [126, 165] on input "checkbox" at bounding box center [126, 165] width 6 height 6
checkbox input "true"
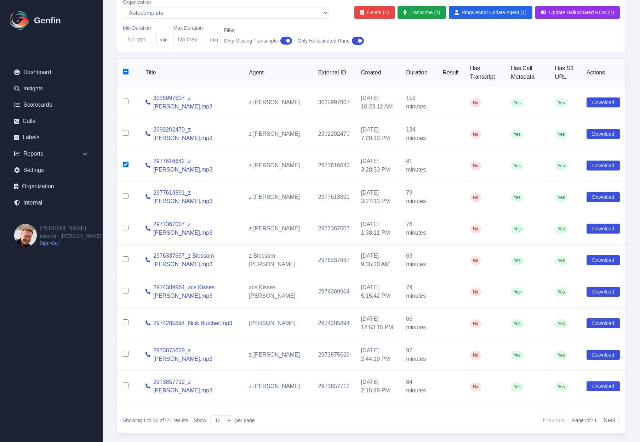
drag, startPoint x: 125, startPoint y: 194, endPoint x: 125, endPoint y: 209, distance: 14.5
click at [125, 195] on input "checkbox" at bounding box center [126, 196] width 6 height 6
checkbox input "true"
click at [125, 229] on input "checkbox" at bounding box center [126, 228] width 6 height 6
checkbox input "true"
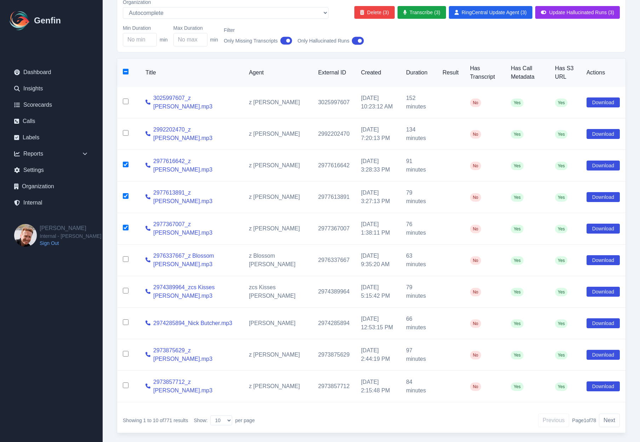
click at [124, 261] on input "checkbox" at bounding box center [126, 259] width 6 height 6
checkbox input "true"
click at [125, 292] on input "checkbox" at bounding box center [126, 291] width 6 height 6
checkbox input "true"
click at [125, 324] on input "checkbox" at bounding box center [126, 322] width 6 height 6
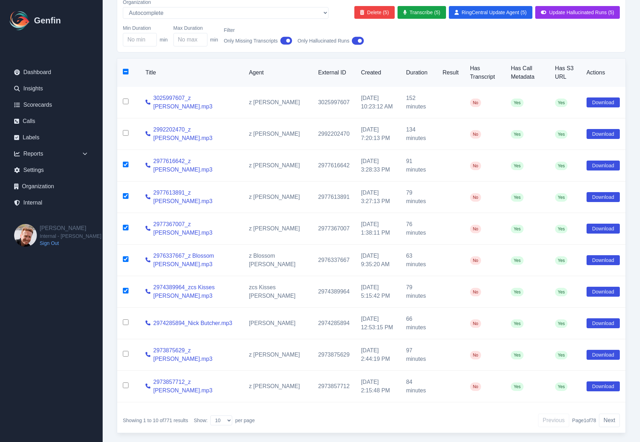
checkbox input "true"
drag, startPoint x: 126, startPoint y: 354, endPoint x: 124, endPoint y: 368, distance: 13.9
click at [126, 354] on input "checkbox" at bounding box center [126, 354] width 6 height 6
checkbox input "true"
click at [125, 386] on input "checkbox" at bounding box center [126, 385] width 6 height 6
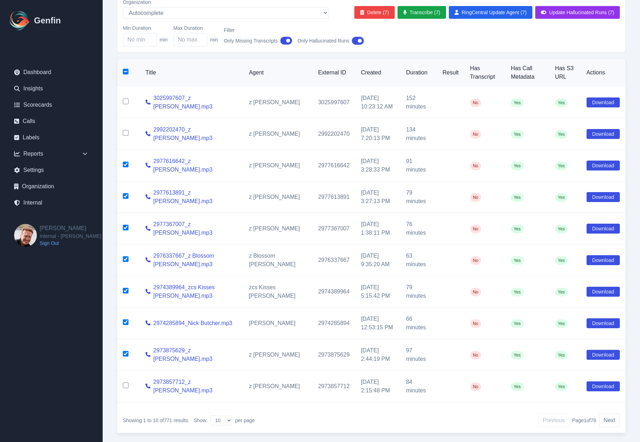
checkbox input "true"
click at [576, 11] on button "Update Hallucinated Runs (8)" at bounding box center [578, 12] width 85 height 13
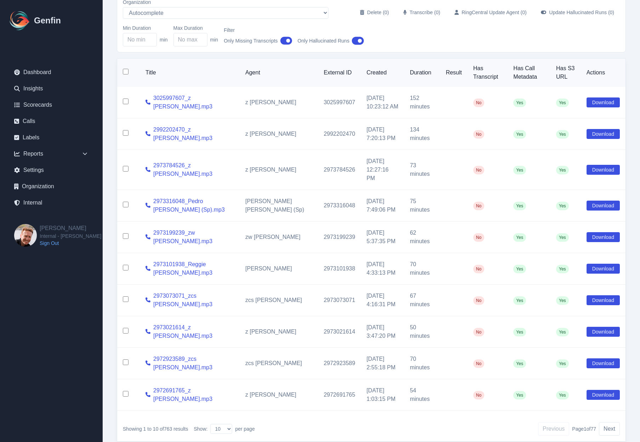
click at [125, 166] on input "checkbox" at bounding box center [126, 169] width 6 height 6
checkbox input "true"
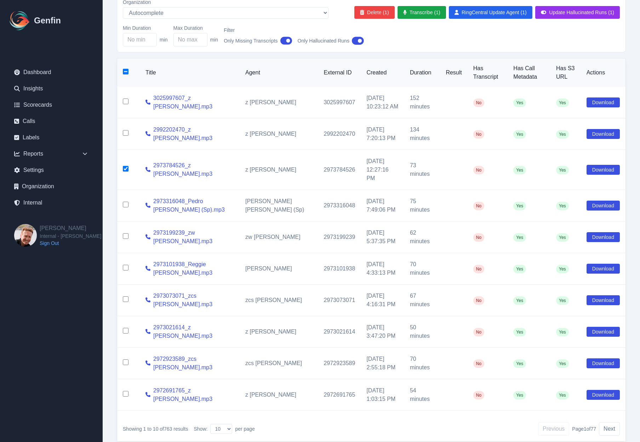
click at [124, 202] on input "checkbox" at bounding box center [126, 205] width 6 height 6
checkbox input "true"
click at [124, 233] on input "checkbox" at bounding box center [126, 236] width 6 height 6
checkbox input "true"
click at [126, 265] on input "checkbox" at bounding box center [126, 268] width 6 height 6
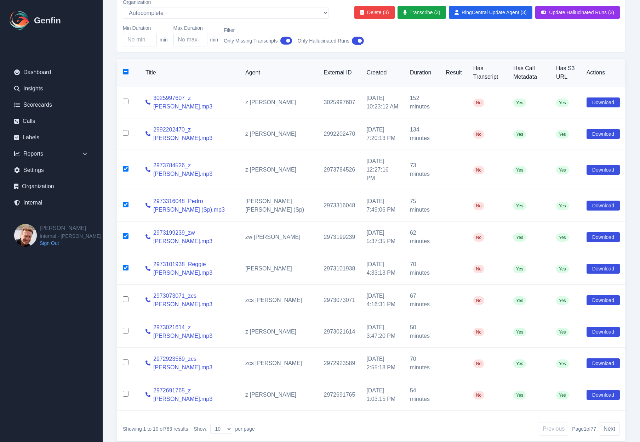
checkbox input "true"
click at [127, 287] on td at bounding box center [128, 300] width 23 height 32
click at [127, 296] on input "checkbox" at bounding box center [126, 299] width 6 height 6
checkbox input "true"
drag, startPoint x: 125, startPoint y: 320, endPoint x: 125, endPoint y: 346, distance: 26.2
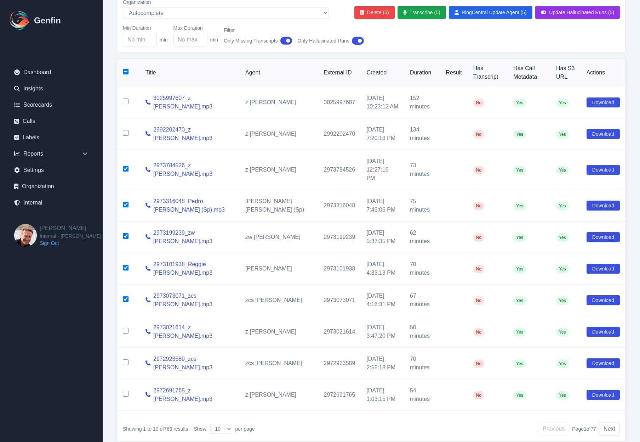
click at [125, 328] on input "checkbox" at bounding box center [126, 331] width 6 height 6
checkbox input "true"
click at [126, 359] on input "checkbox" at bounding box center [126, 362] width 6 height 6
checkbox input "true"
click at [124, 391] on input "checkbox" at bounding box center [126, 394] width 6 height 6
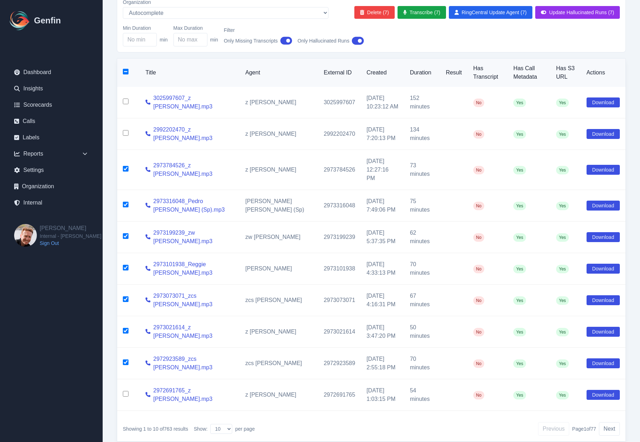
checkbox input "true"
click at [555, 13] on button "Update Hallucinated Runs (8)" at bounding box center [578, 12] width 85 height 13
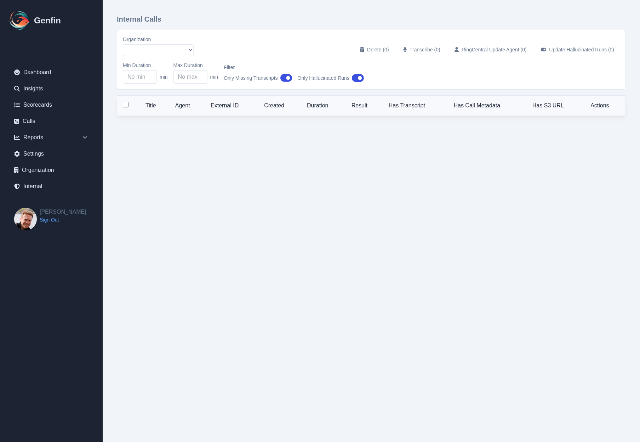
select select "5"
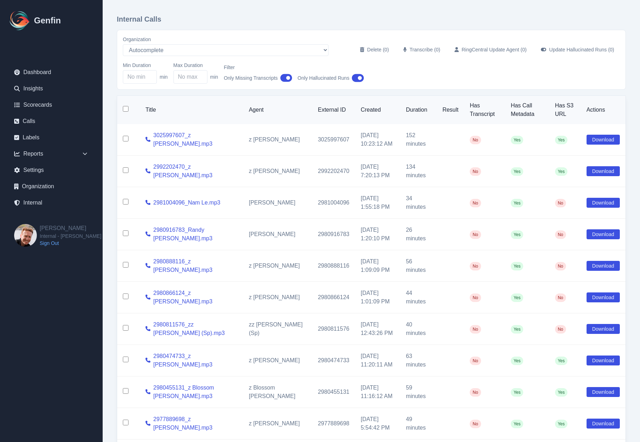
click at [360, 80] on icon "button" at bounding box center [358, 78] width 12 height 11
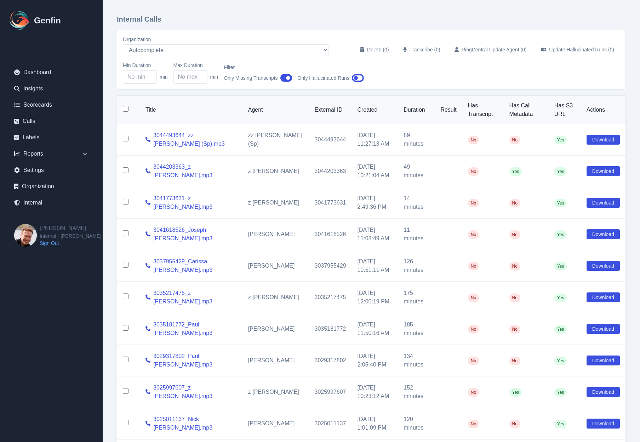
click at [108, 196] on div "Internal Calls Organization AADirect [DOMAIN_NAME] [DOMAIN_NAME] [EMAIL_ADDRESS…" at bounding box center [372, 246] width 538 height 493
click at [400, 236] on td "11 minutes" at bounding box center [416, 235] width 37 height 32
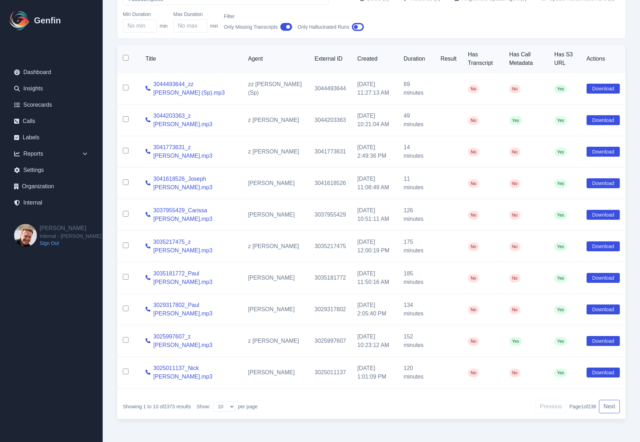
click at [610, 408] on button "Next" at bounding box center [609, 406] width 21 height 13
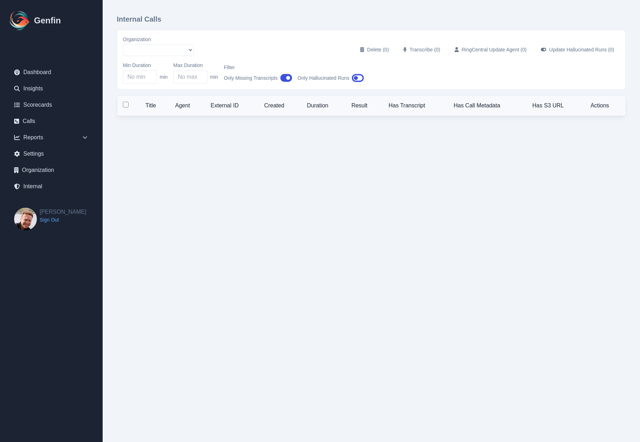
select select "5"
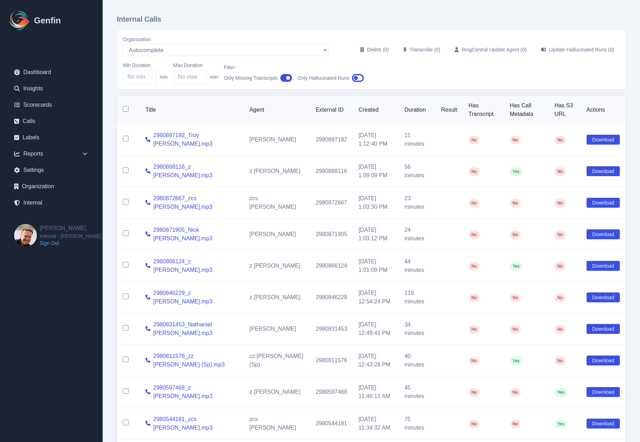
scroll to position [52, 0]
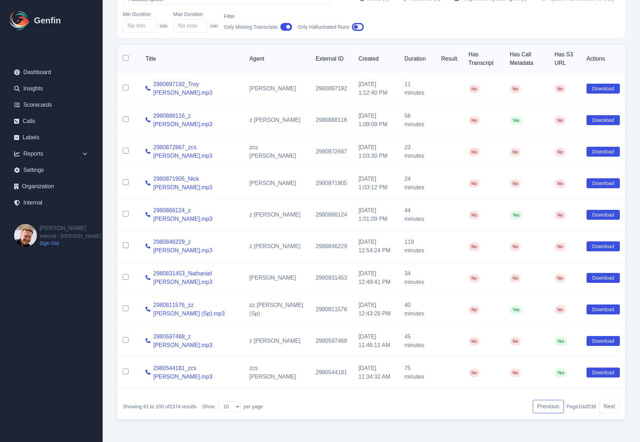
click at [555, 407] on button "Previous" at bounding box center [548, 406] width 31 height 13
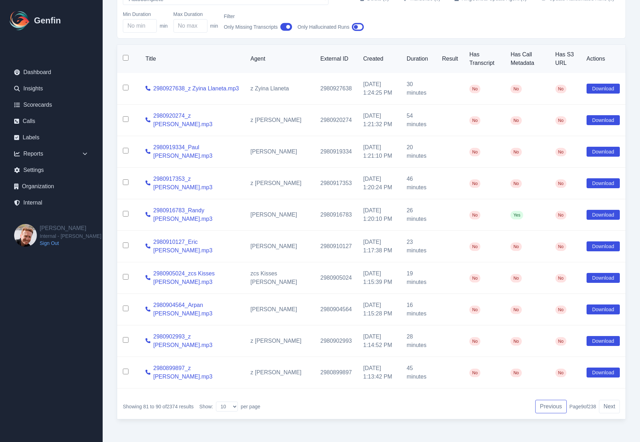
click at [543, 406] on button "Previous" at bounding box center [551, 406] width 31 height 13
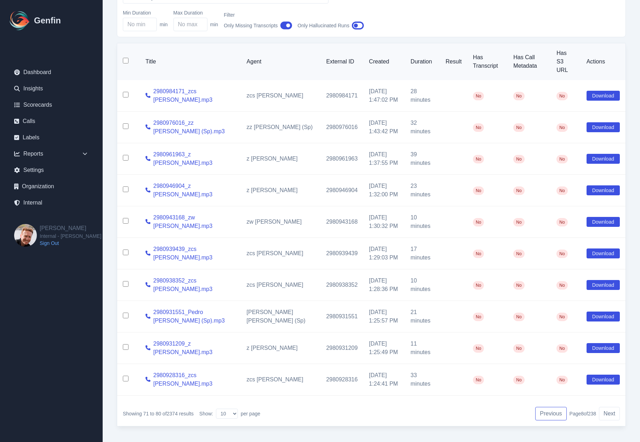
click at [543, 407] on button "Previous" at bounding box center [551, 413] width 31 height 13
